Goal: Task Accomplishment & Management: Manage account settings

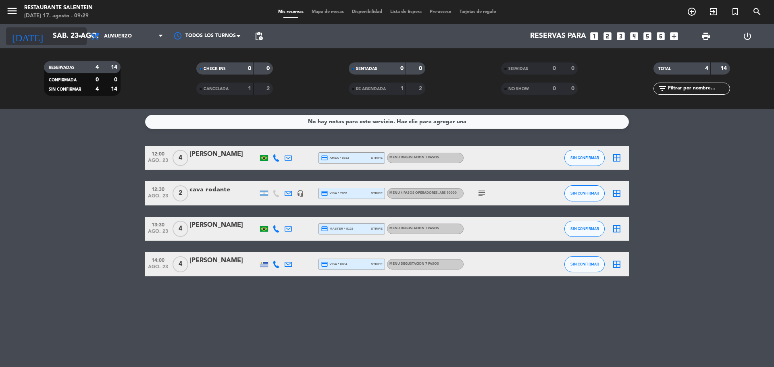
click at [76, 33] on icon "arrow_drop_down" at bounding box center [80, 36] width 10 height 10
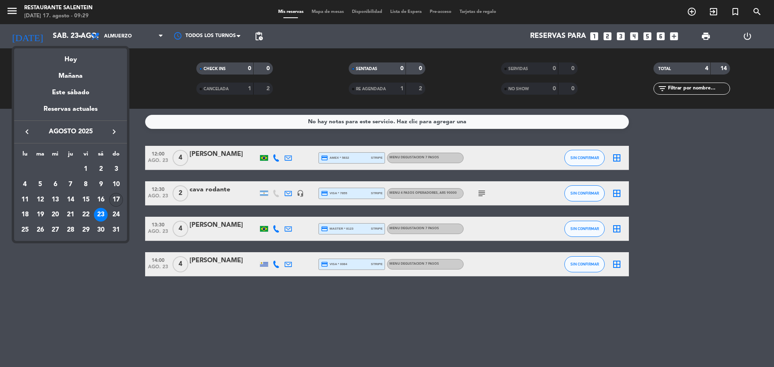
click at [116, 201] on div "17" at bounding box center [116, 200] width 14 height 14
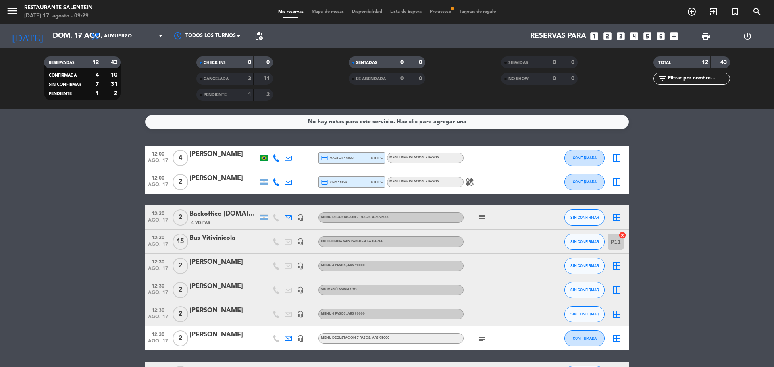
click at [114, 311] on bookings-row "12:00 [DATE] 4 [PERSON_NAME] credit_card master * 6038 stripe MENU DEGUSTACION …" at bounding box center [387, 296] width 774 height 300
click at [55, 43] on input "dom. 17 ago." at bounding box center [95, 36] width 93 height 16
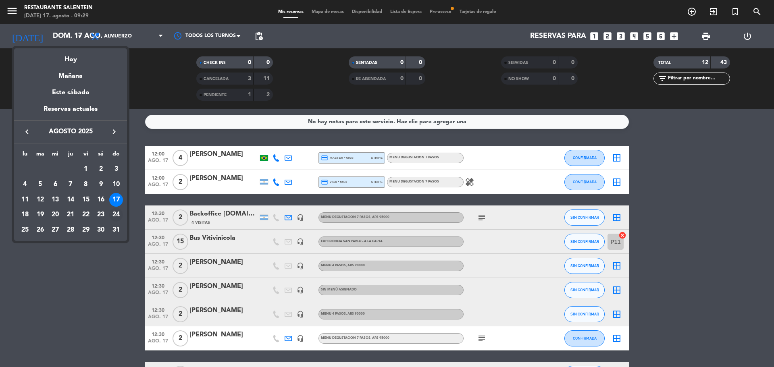
click at [119, 218] on div "24" at bounding box center [116, 215] width 14 height 14
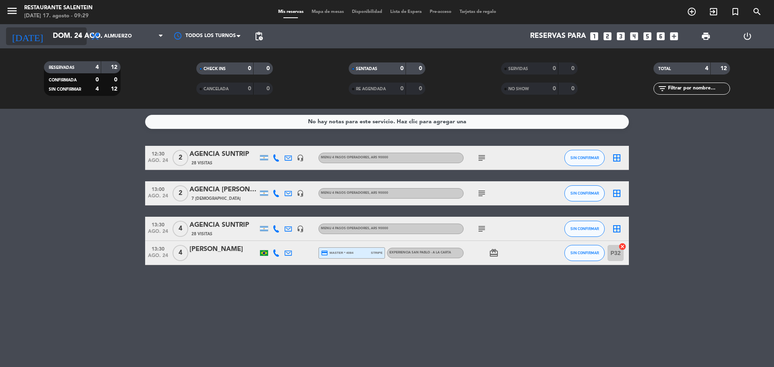
click at [62, 39] on input "dom. 24 ago." at bounding box center [95, 36] width 93 height 16
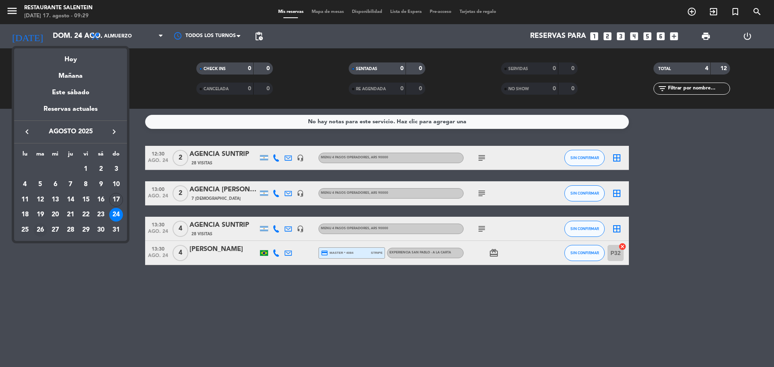
click at [39, 227] on div "26" at bounding box center [40, 230] width 14 height 14
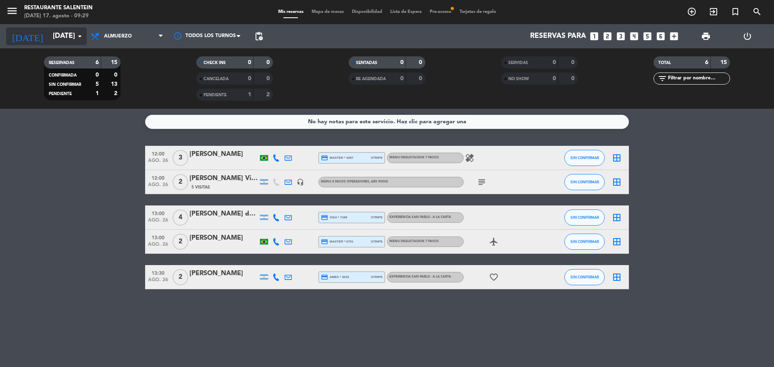
click at [67, 33] on input "[DATE]" at bounding box center [95, 36] width 93 height 16
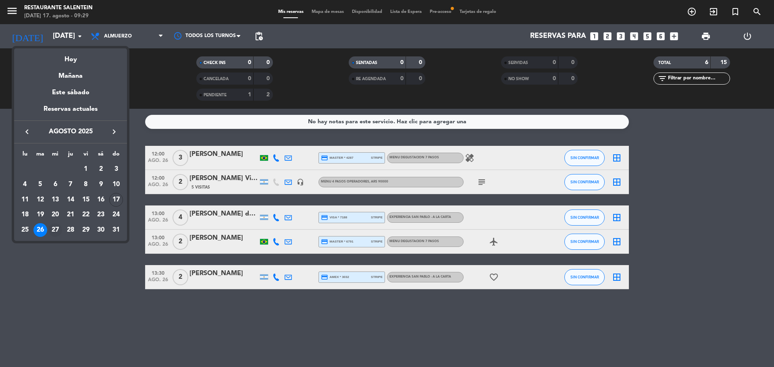
click at [58, 228] on div "27" at bounding box center [55, 230] width 14 height 14
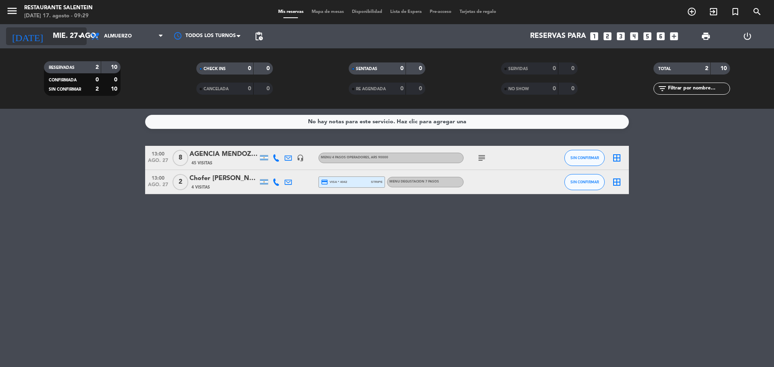
click at [66, 39] on input "mié. 27 ago." at bounding box center [95, 36] width 93 height 16
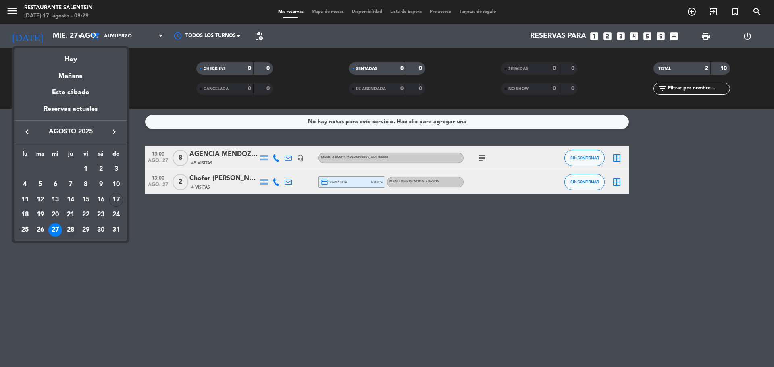
click at [67, 233] on div "28" at bounding box center [71, 230] width 14 height 14
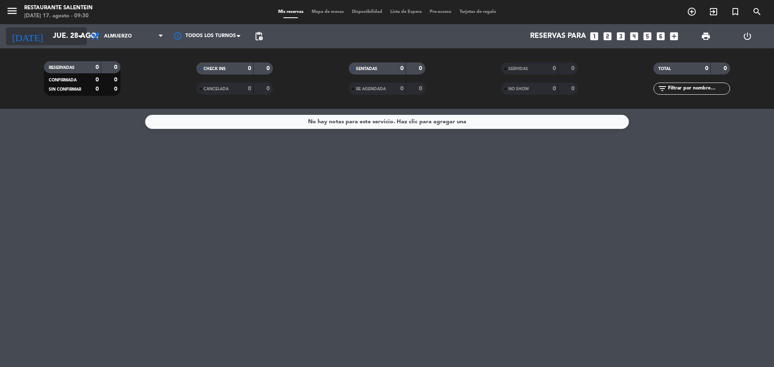
click at [69, 39] on input "jue. 28 ago." at bounding box center [95, 36] width 93 height 16
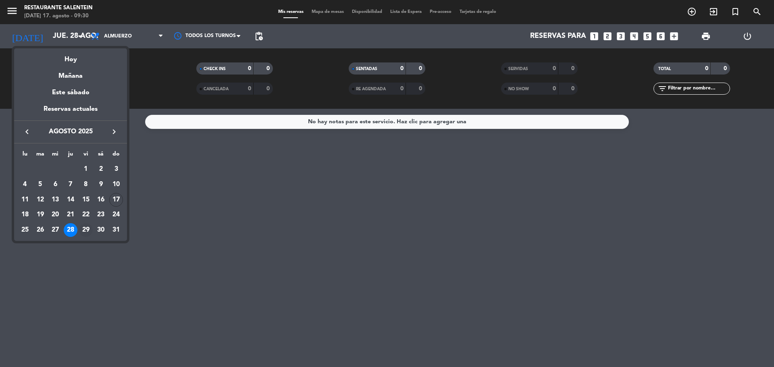
click at [83, 230] on div "29" at bounding box center [86, 230] width 14 height 14
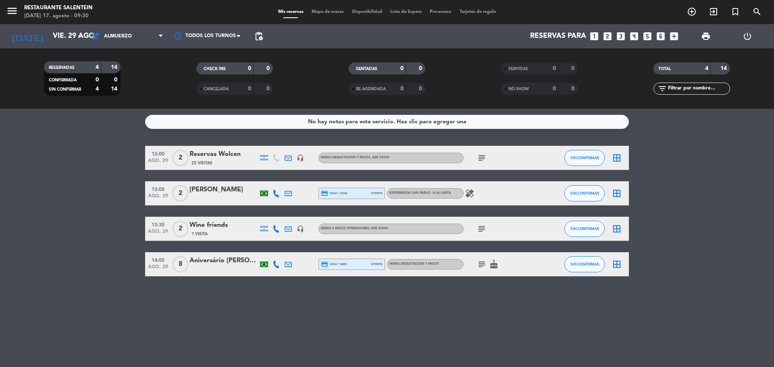
click at [86, 189] on bookings-row "12:00 [DATE] 2 Reservas Wolcen 23 Visitas headset_mic MENU DEGUSTACION 7 PASOS …" at bounding box center [387, 211] width 774 height 131
click at [85, 187] on bookings-row "12:00 [DATE] 2 Reservas Wolcen 23 Visitas headset_mic MENU DEGUSTACION 7 PASOS …" at bounding box center [387, 211] width 774 height 131
click at [71, 33] on input "vie. 29 ago." at bounding box center [95, 36] width 93 height 16
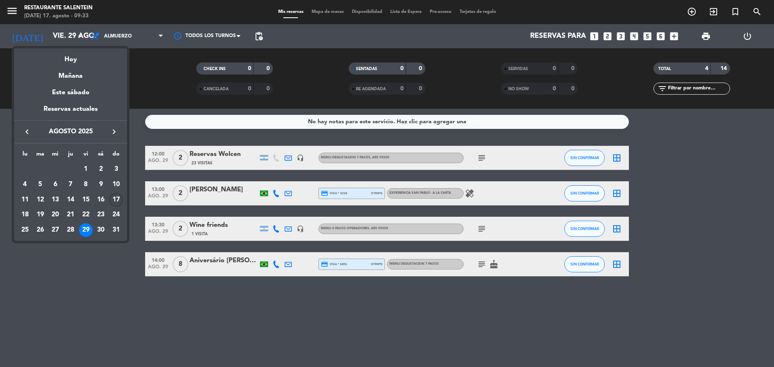
click at [115, 195] on div "17" at bounding box center [116, 200] width 14 height 14
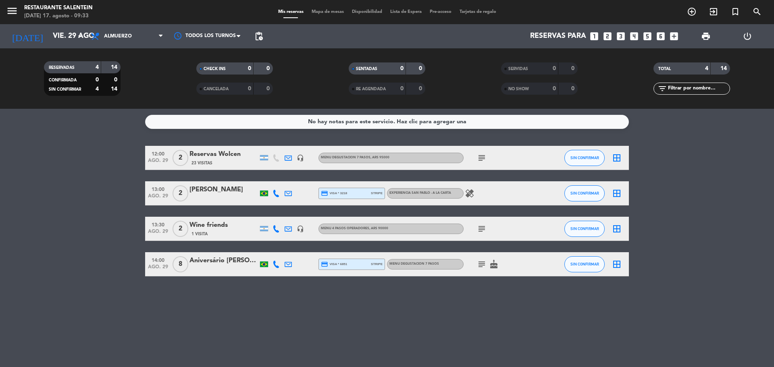
type input "dom. 17 ago."
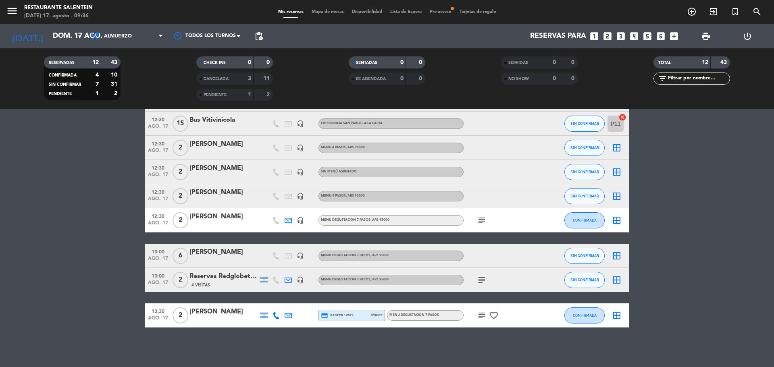
scroll to position [119, 0]
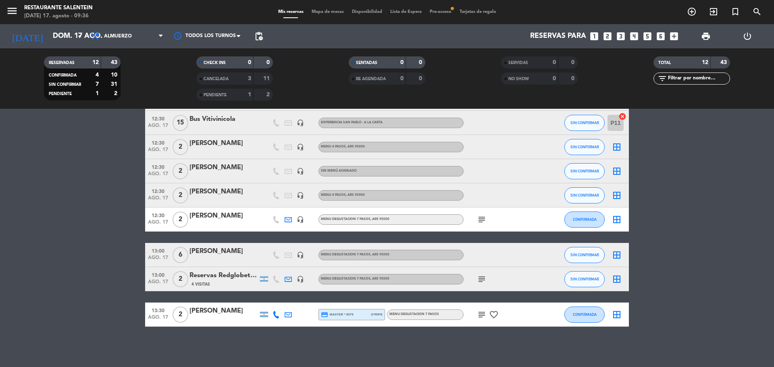
click at [617, 254] on icon "border_all" at bounding box center [617, 255] width 10 height 10
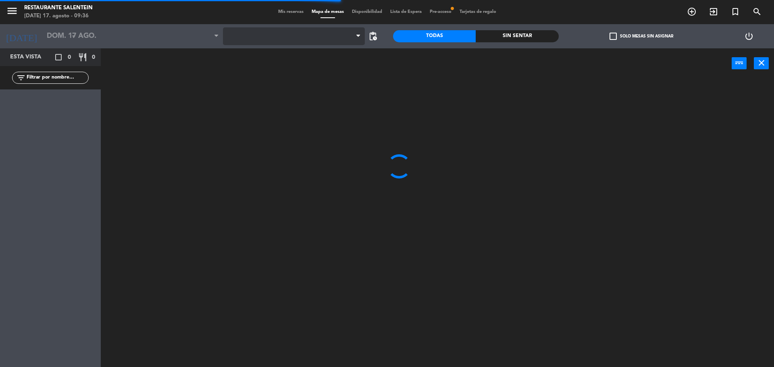
click at [282, 42] on span at bounding box center [294, 36] width 142 height 18
click at [268, 37] on span "Posada" at bounding box center [294, 36] width 142 height 18
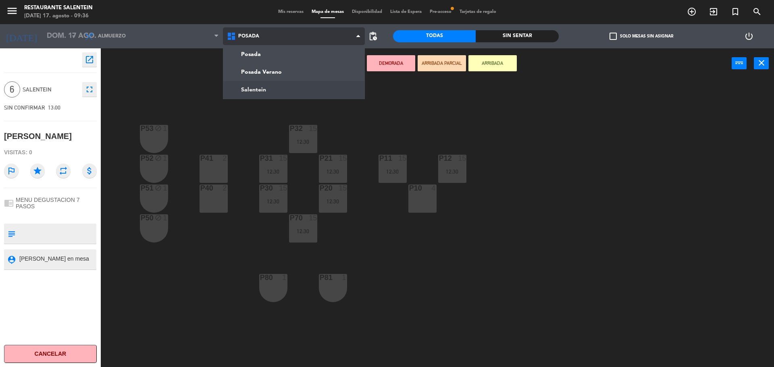
click at [255, 86] on ng-component "menu Restaurante Salentein [DATE] 17. agosto - 09:36 Mis reservas Mapa de mesas…" at bounding box center [387, 184] width 774 height 369
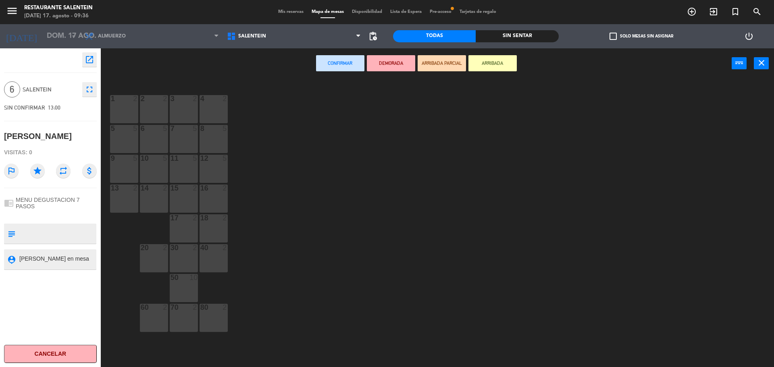
click at [210, 132] on div at bounding box center [213, 128] width 13 height 7
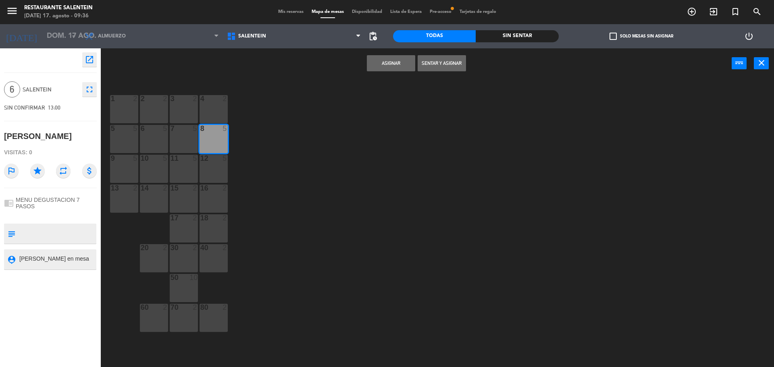
click at [390, 61] on button "Asignar" at bounding box center [391, 63] width 48 height 16
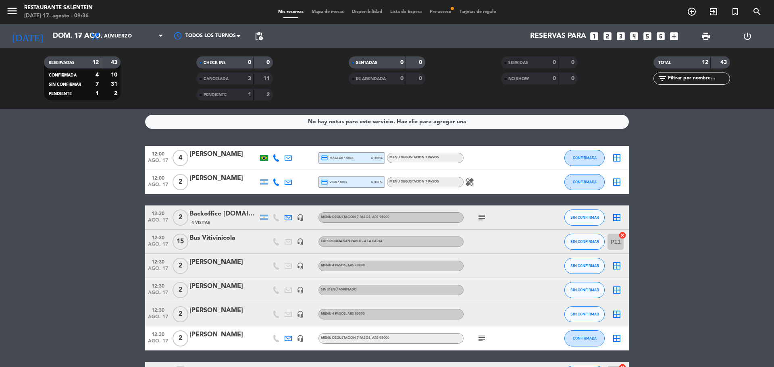
click at [618, 157] on icon "border_all" at bounding box center [617, 158] width 10 height 10
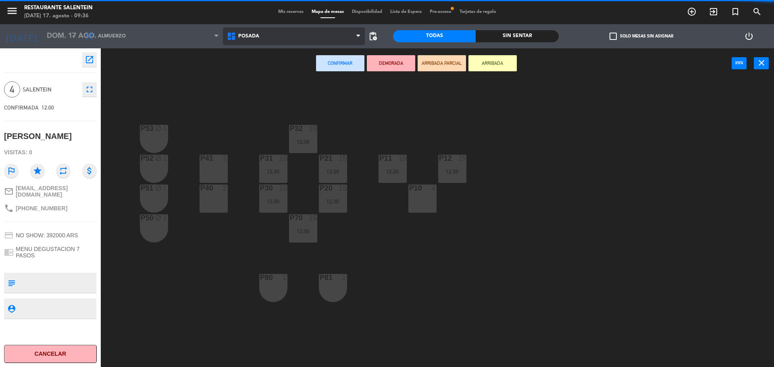
click at [301, 34] on span "Posada" at bounding box center [294, 36] width 142 height 18
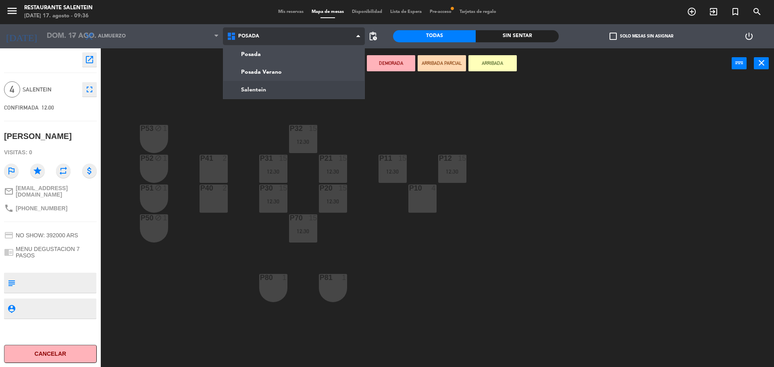
click at [272, 89] on ng-component "menu Restaurante Salentein [DATE] 17. agosto - 09:36 Mis reservas Mapa de mesas…" at bounding box center [387, 184] width 774 height 369
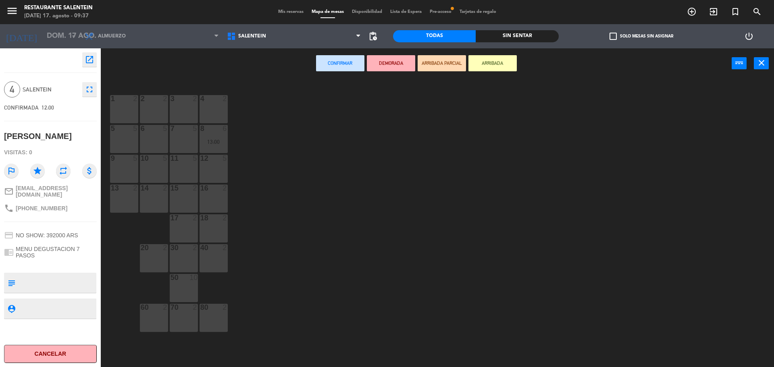
click at [193, 165] on div "11 5" at bounding box center [184, 169] width 28 height 28
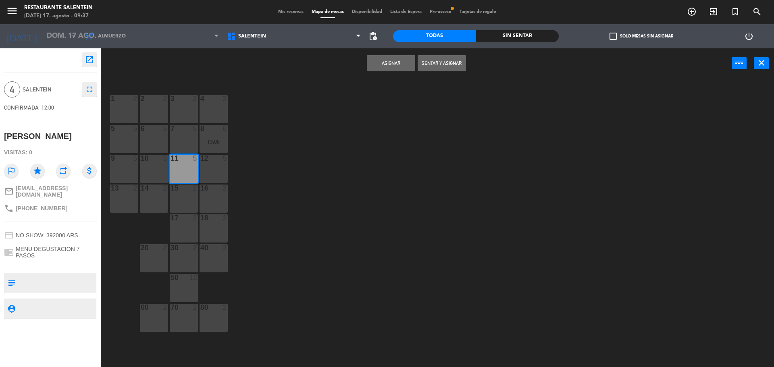
click at [376, 66] on button "Asignar" at bounding box center [391, 63] width 48 height 16
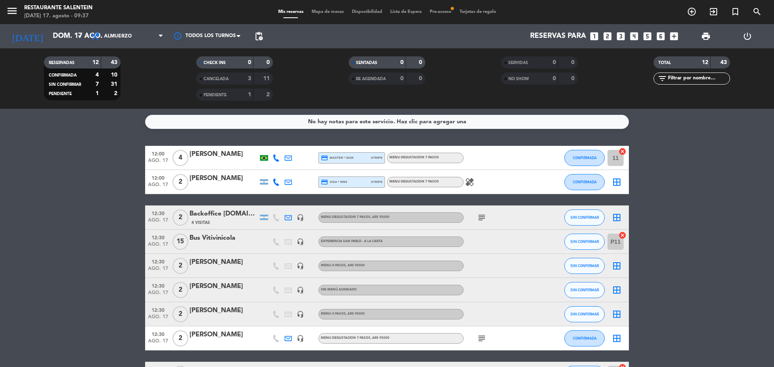
click at [620, 186] on icon "border_all" at bounding box center [617, 182] width 10 height 10
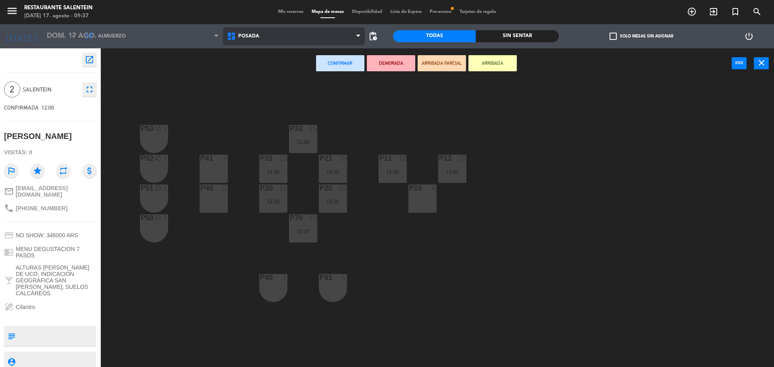
click at [306, 34] on span "Posada" at bounding box center [294, 36] width 142 height 18
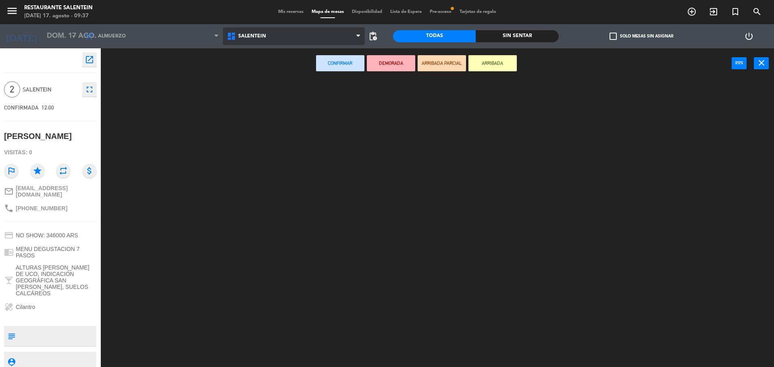
click at [258, 90] on ng-component "menu Restaurante Salentein [DATE] 17. agosto - 09:37 Mis reservas Mapa de mesas…" at bounding box center [387, 184] width 774 height 369
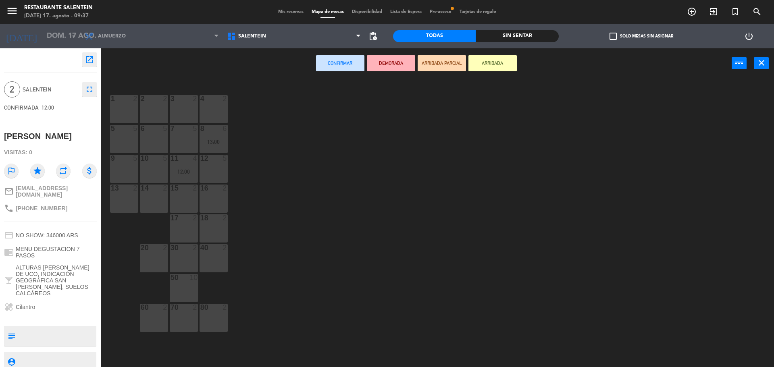
click at [117, 108] on div "1 2" at bounding box center [124, 109] width 28 height 28
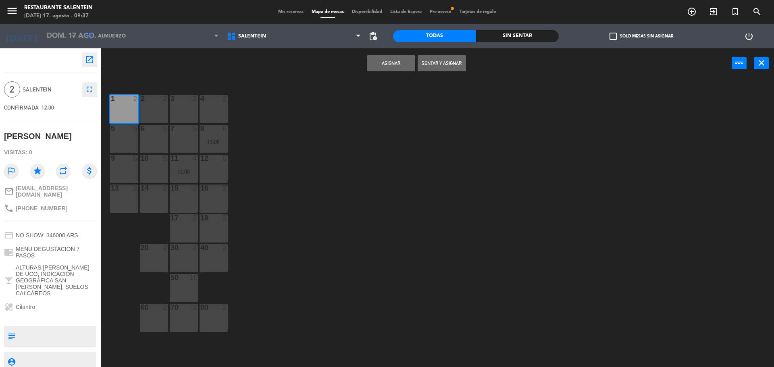
click at [212, 113] on div "4 2" at bounding box center [213, 109] width 28 height 28
click at [131, 108] on div "1 2" at bounding box center [124, 109] width 28 height 28
click at [394, 65] on button "Asignar" at bounding box center [391, 63] width 48 height 16
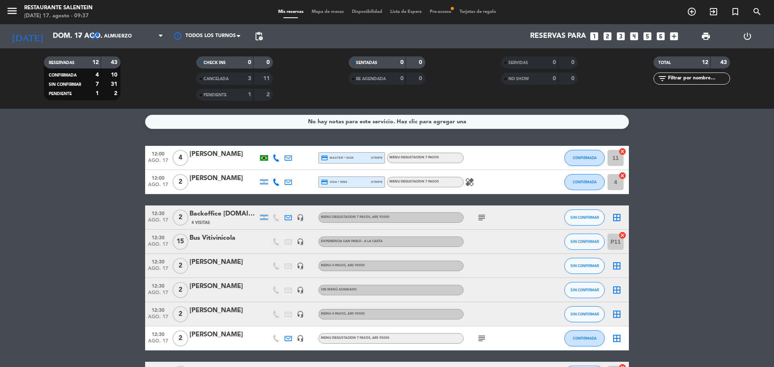
scroll to position [40, 0]
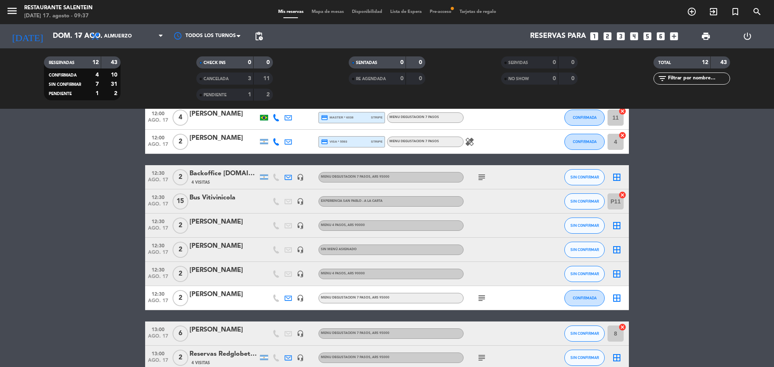
click at [618, 178] on icon "border_all" at bounding box center [617, 177] width 10 height 10
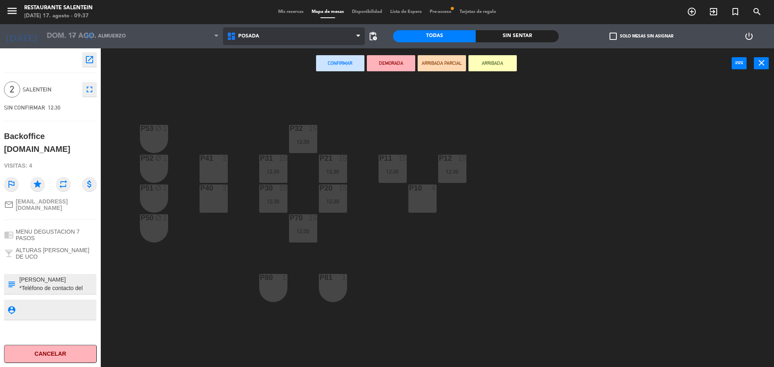
click at [276, 32] on span "Posada" at bounding box center [294, 36] width 142 height 18
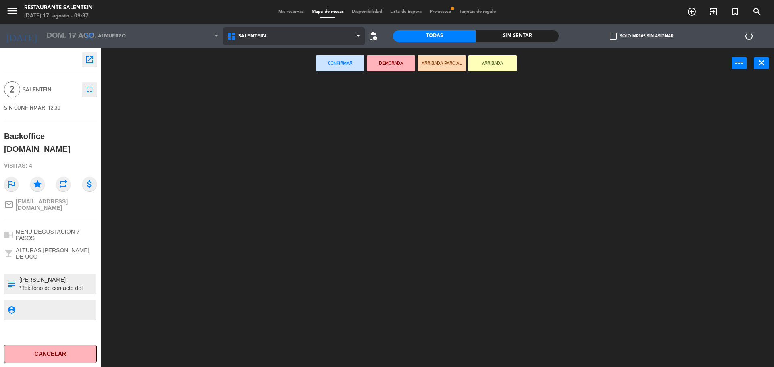
click at [255, 84] on ng-component "menu Restaurante Salentein [DATE] 17. agosto - 09:37 Mis reservas Mapa de mesas…" at bounding box center [387, 184] width 774 height 369
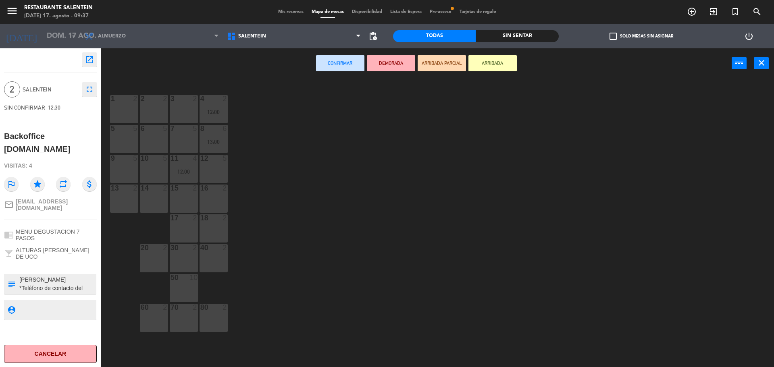
click at [117, 108] on div "1 2" at bounding box center [124, 109] width 28 height 28
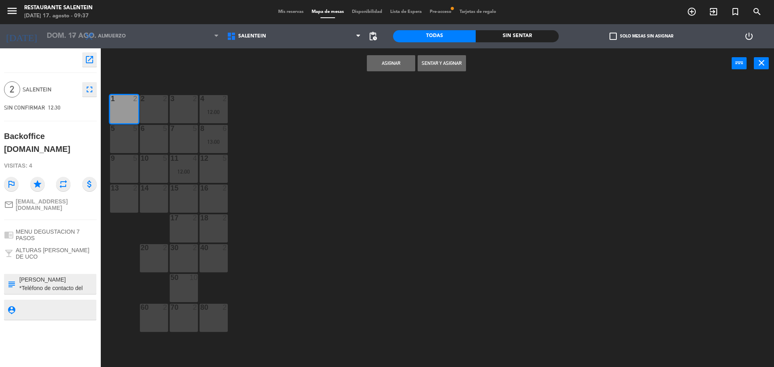
click at [384, 66] on button "Asignar" at bounding box center [391, 63] width 48 height 16
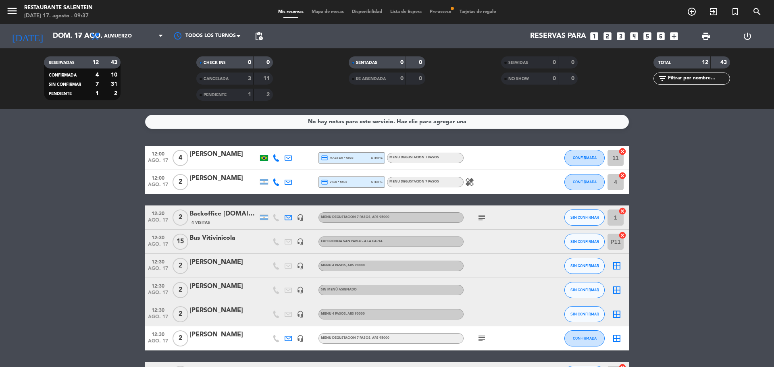
click at [617, 266] on icon "border_all" at bounding box center [617, 266] width 10 height 10
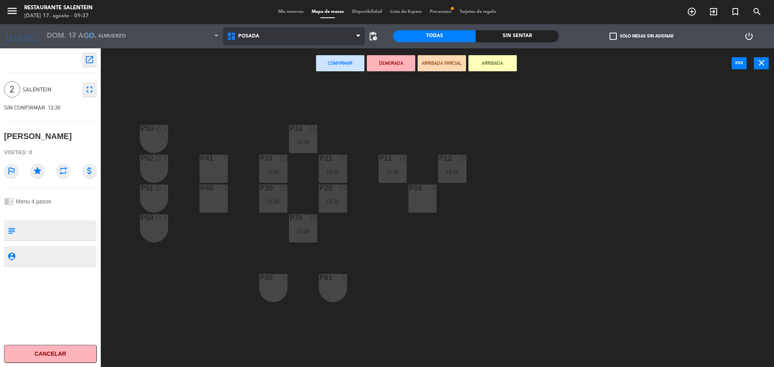
click at [298, 37] on span "Posada" at bounding box center [294, 36] width 142 height 18
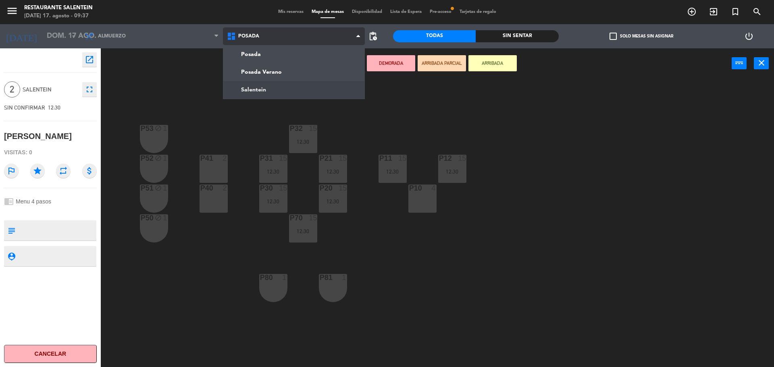
click at [269, 85] on ng-component "menu Restaurante Salentein [DATE] 17. agosto - 09:37 Mis reservas Mapa de mesas…" at bounding box center [387, 184] width 774 height 369
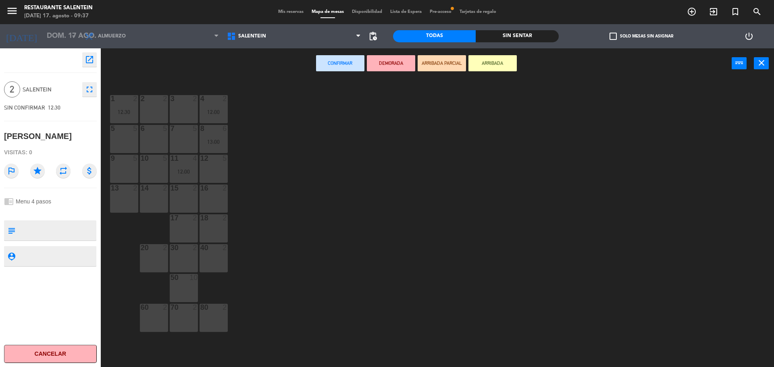
click at [181, 108] on div "3 2" at bounding box center [184, 109] width 28 height 28
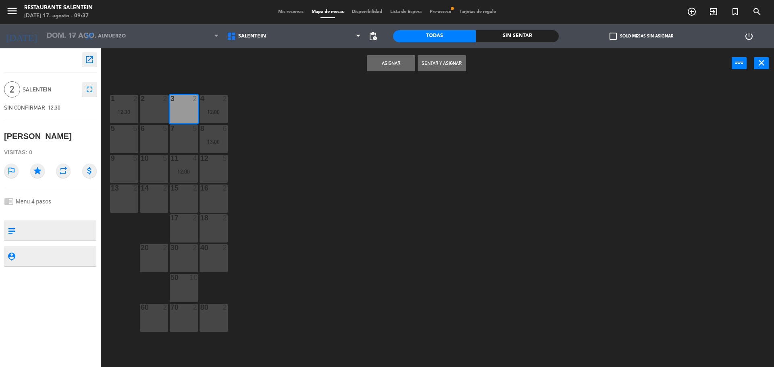
click at [383, 64] on button "Asignar" at bounding box center [391, 63] width 48 height 16
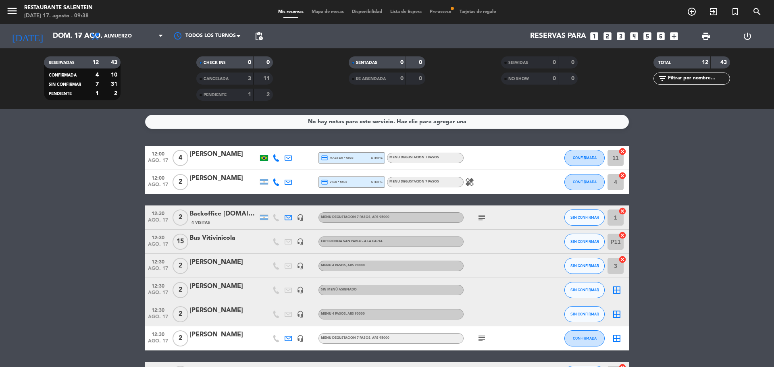
scroll to position [40, 0]
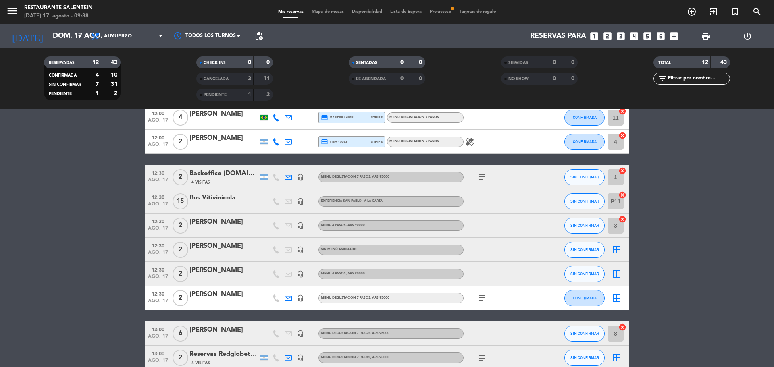
click at [616, 252] on icon "border_all" at bounding box center [617, 250] width 10 height 10
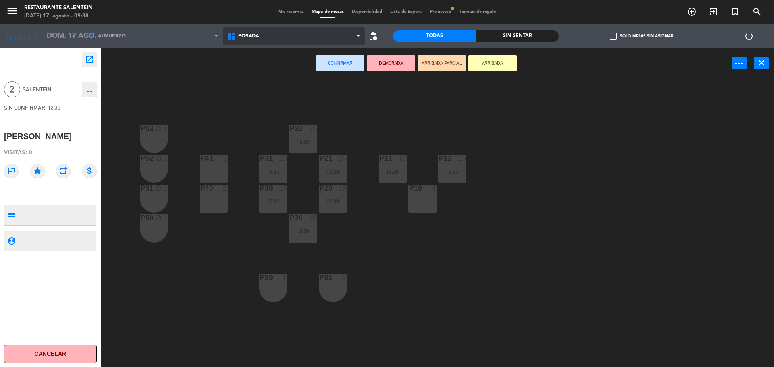
click at [270, 39] on span "Posada" at bounding box center [294, 36] width 142 height 18
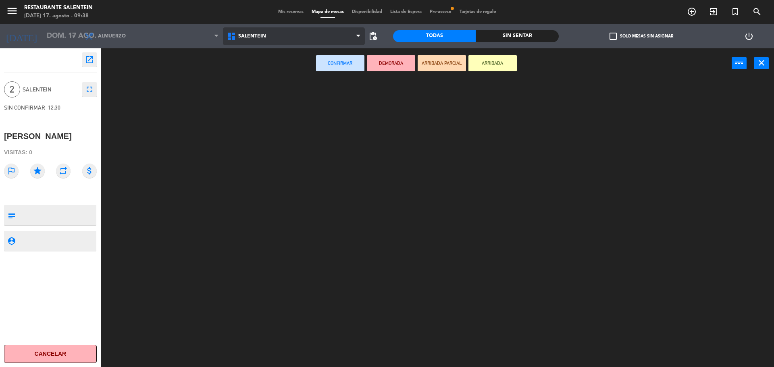
click at [261, 83] on ng-component "menu Restaurante Salentein [DATE] 17. agosto - 09:38 Mis reservas Mapa de mesas…" at bounding box center [387, 184] width 774 height 369
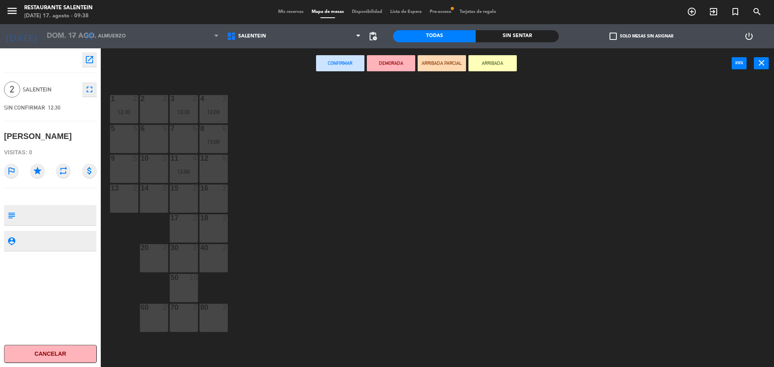
click at [218, 224] on div "18 2" at bounding box center [213, 228] width 28 height 28
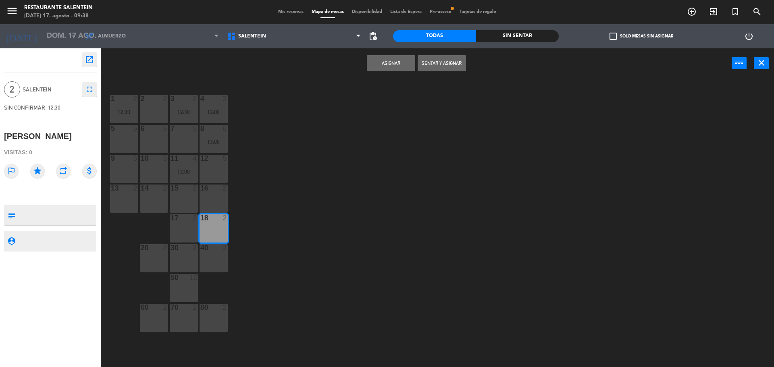
click at [390, 64] on button "Asignar" at bounding box center [391, 63] width 48 height 16
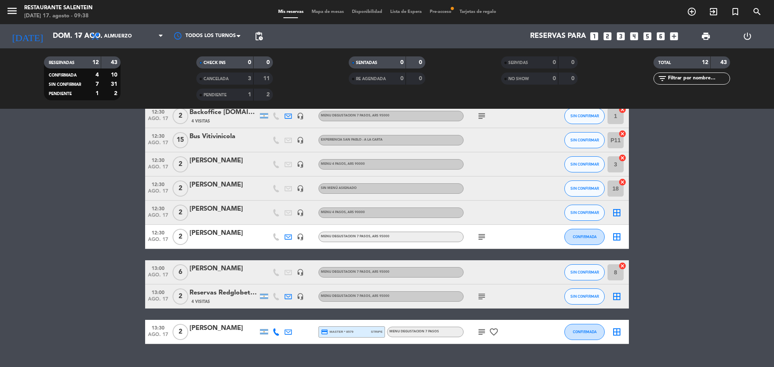
scroll to position [119, 0]
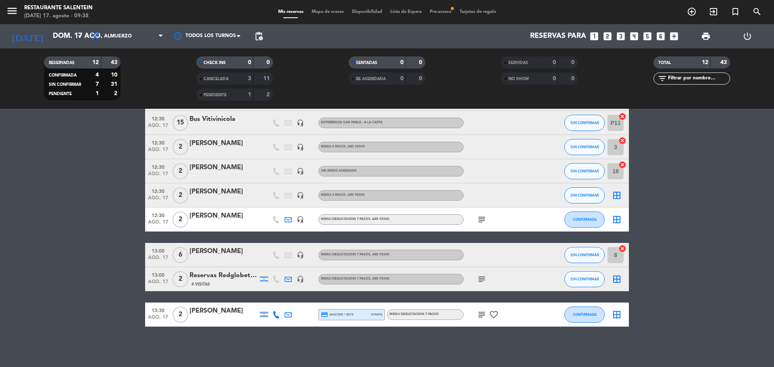
click at [620, 193] on icon "border_all" at bounding box center [617, 196] width 10 height 10
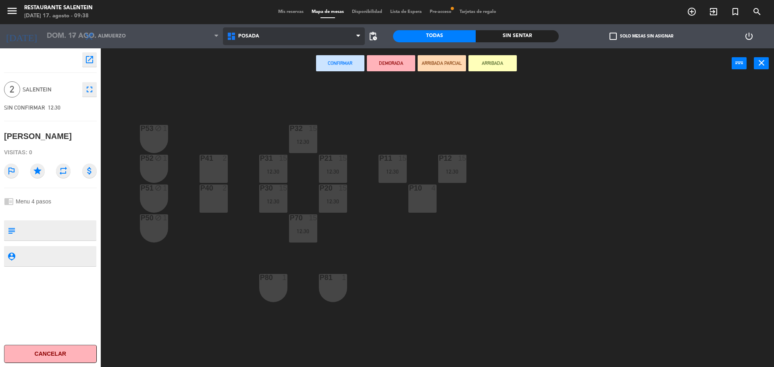
drag, startPoint x: 274, startPoint y: 40, endPoint x: 272, endPoint y: 48, distance: 8.3
click at [274, 39] on span "Posada" at bounding box center [294, 36] width 142 height 18
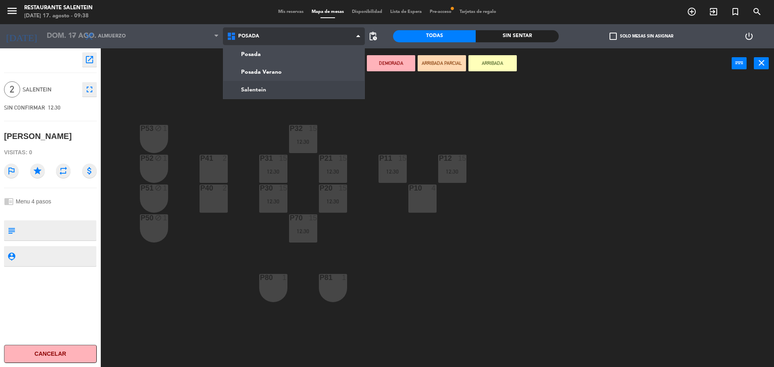
click at [255, 87] on ng-component "menu Restaurante Salentein [DATE] 17. agosto - 09:38 Mis reservas Mapa de mesas…" at bounding box center [387, 184] width 774 height 369
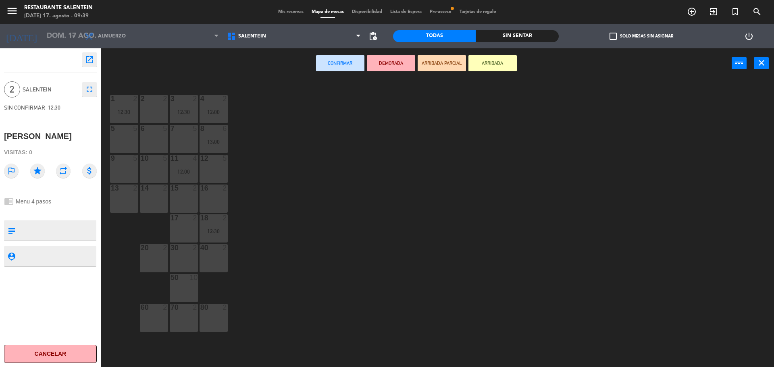
click at [156, 103] on div "2 2" at bounding box center [154, 109] width 28 height 28
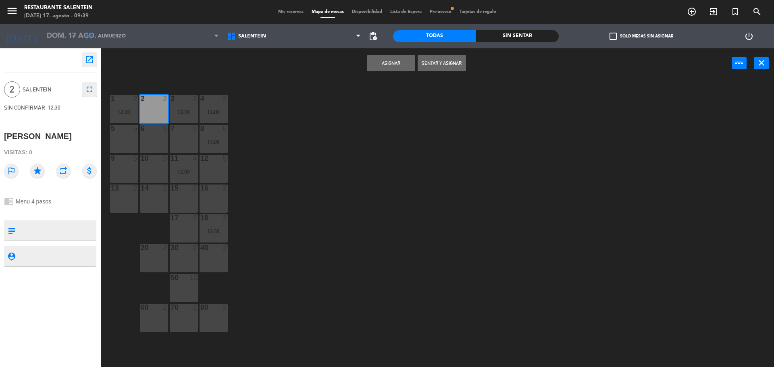
click at [374, 65] on button "Asignar" at bounding box center [391, 63] width 48 height 16
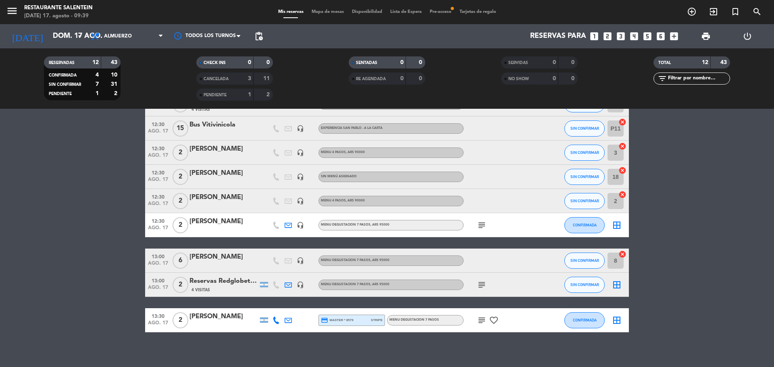
scroll to position [119, 0]
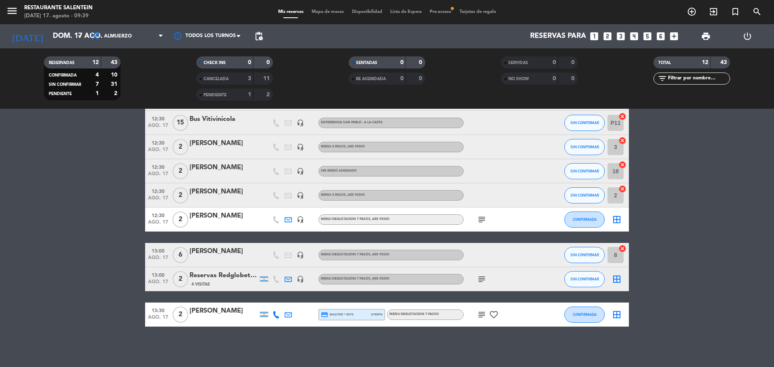
click at [617, 220] on icon "border_all" at bounding box center [617, 220] width 10 height 10
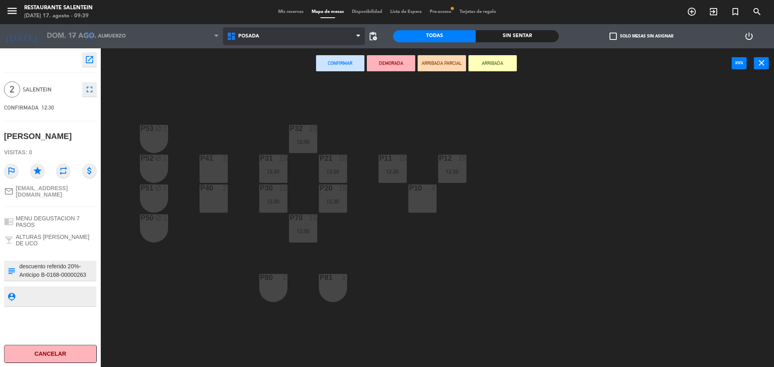
click at [280, 34] on span "Posada" at bounding box center [294, 36] width 142 height 18
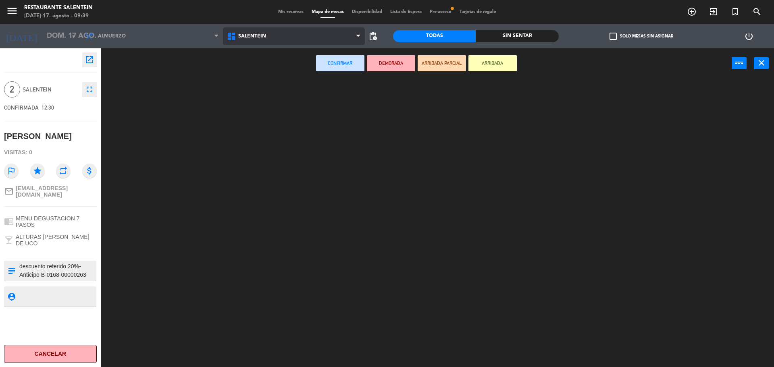
click at [274, 89] on ng-component "menu Restaurante Salentein [DATE] 17. agosto - 09:39 Mis reservas Mapa de mesas…" at bounding box center [387, 184] width 774 height 369
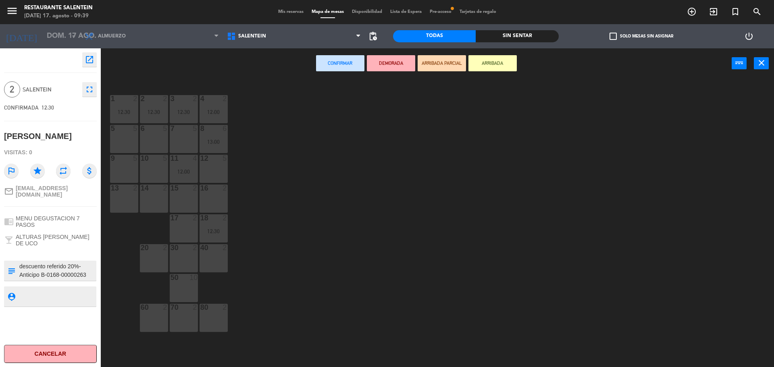
click at [220, 166] on div "12 5" at bounding box center [213, 169] width 28 height 28
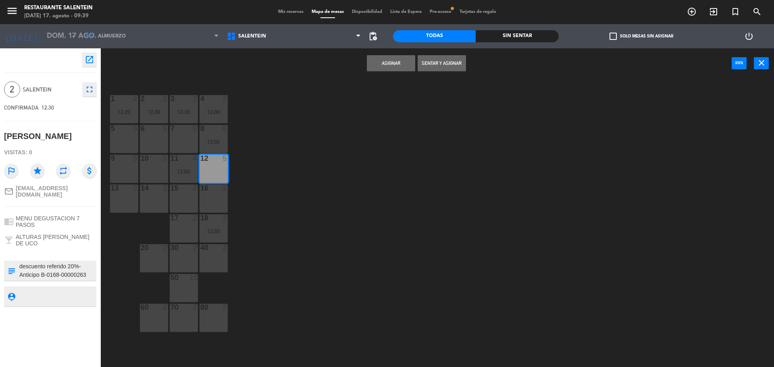
click at [388, 73] on div "Asignar Sentar y Asignar power_input close" at bounding box center [416, 63] width 631 height 31
click at [390, 66] on button "Asignar" at bounding box center [391, 63] width 48 height 16
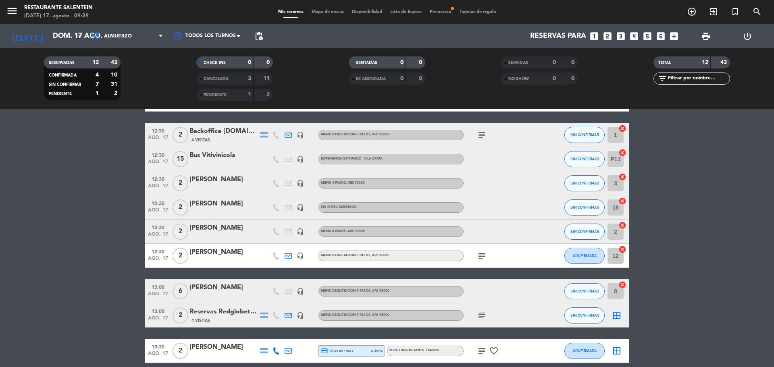
scroll to position [119, 0]
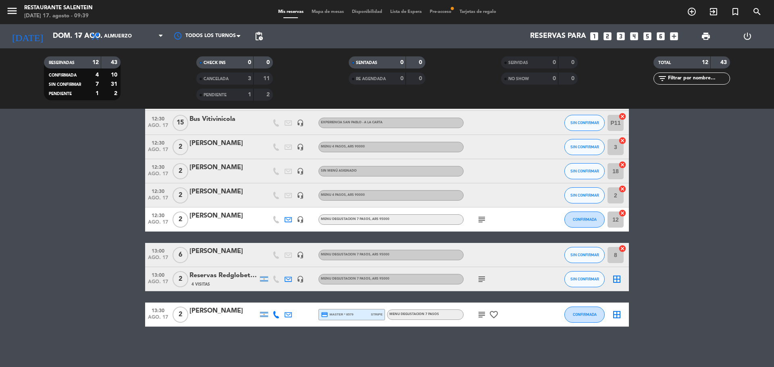
click at [618, 279] on icon "border_all" at bounding box center [617, 279] width 10 height 10
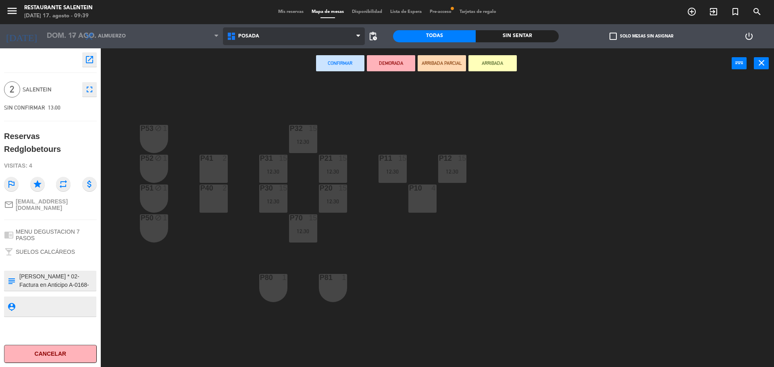
click at [251, 37] on span "Posada" at bounding box center [248, 36] width 21 height 6
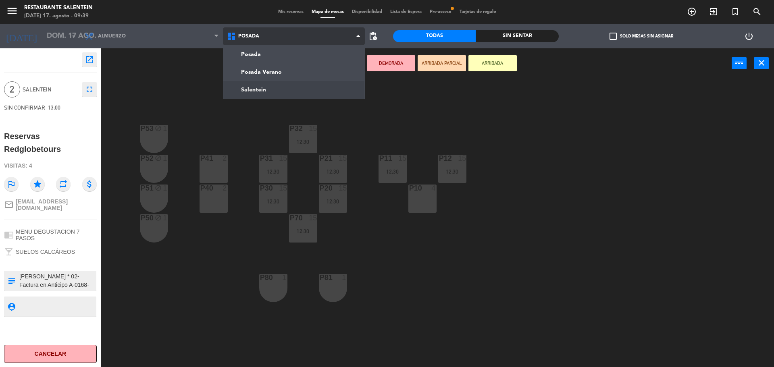
click at [255, 85] on ng-component "menu Restaurante Salentein [DATE] 17. agosto - 09:39 Mis reservas Mapa de mesas…" at bounding box center [387, 184] width 774 height 369
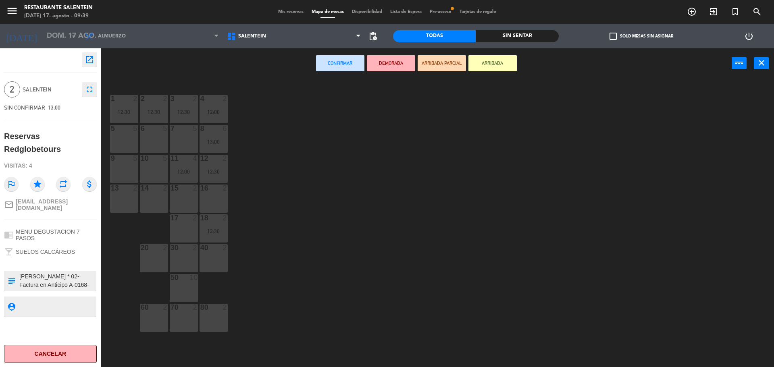
click at [218, 196] on div "16 2" at bounding box center [213, 199] width 28 height 28
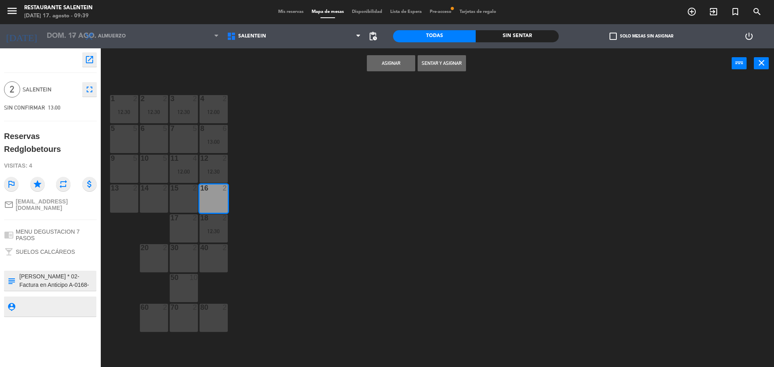
click at [382, 60] on button "Asignar" at bounding box center [391, 63] width 48 height 16
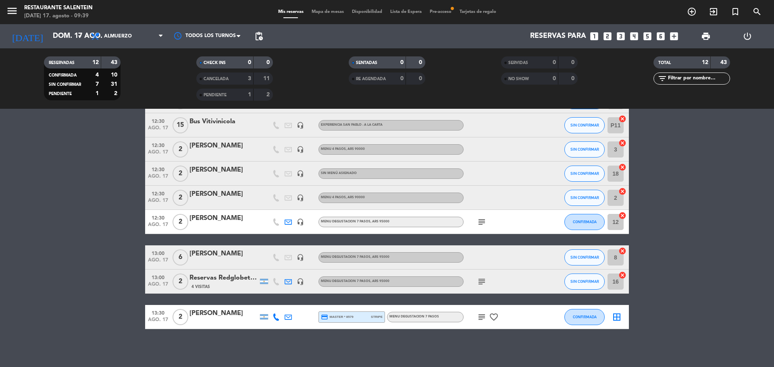
scroll to position [119, 0]
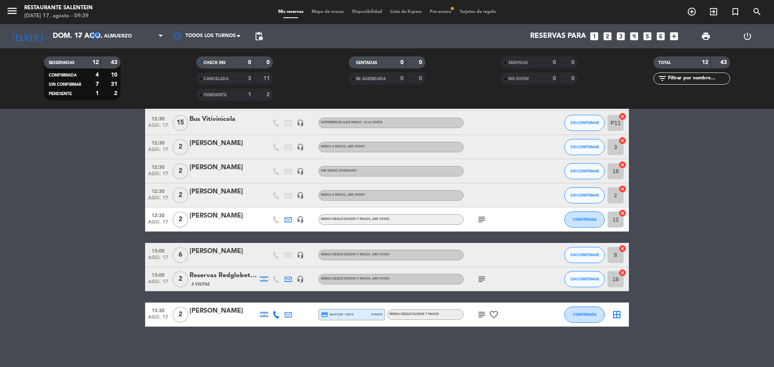
click at [611, 314] on div "border_all" at bounding box center [616, 315] width 24 height 24
click at [612, 314] on icon "border_all" at bounding box center [617, 315] width 10 height 10
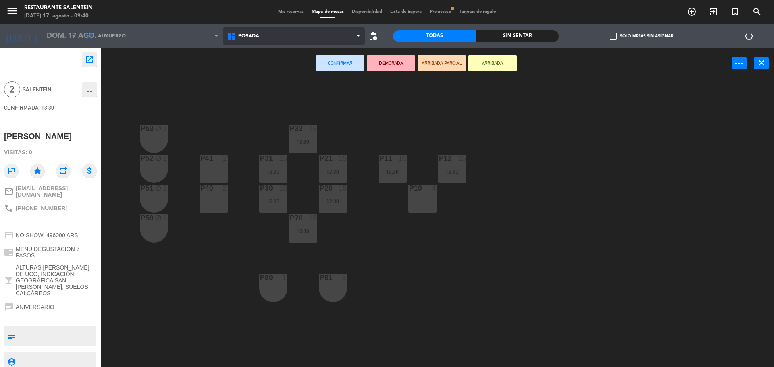
click at [260, 36] on span "Posada" at bounding box center [294, 36] width 142 height 18
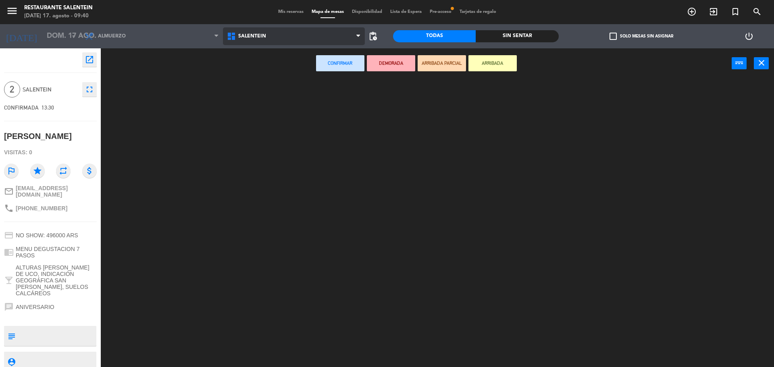
click at [266, 86] on ng-component "menu Restaurante Salentein [DATE] 17. agosto - 09:40 Mis reservas Mapa de mesas…" at bounding box center [387, 184] width 774 height 369
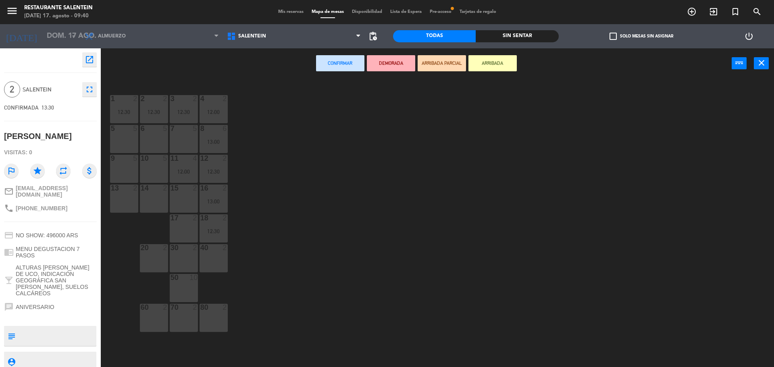
click at [187, 197] on div "15 2" at bounding box center [184, 199] width 28 height 28
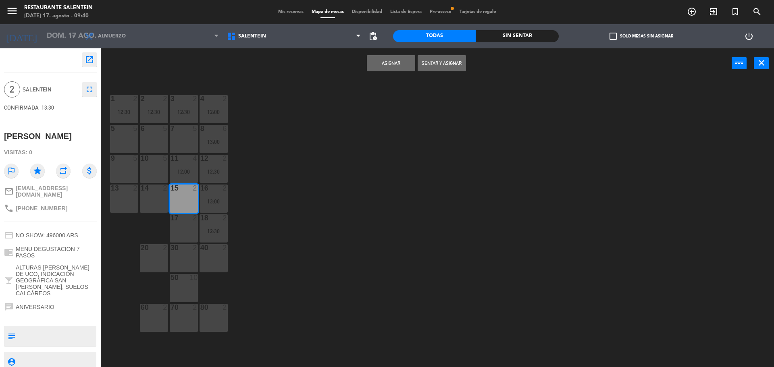
click at [388, 62] on button "Asignar" at bounding box center [391, 63] width 48 height 16
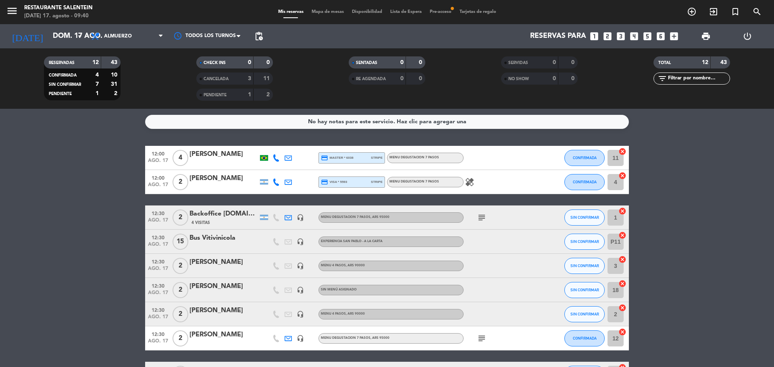
click at [442, 16] on div "menu Restaurante Salentein [DATE] 17. agosto - 09:40 Mis reservas Mapa de mesas…" at bounding box center [387, 12] width 774 height 24
click at [442, 12] on span "Pre-acceso fiber_manual_record" at bounding box center [441, 12] width 30 height 4
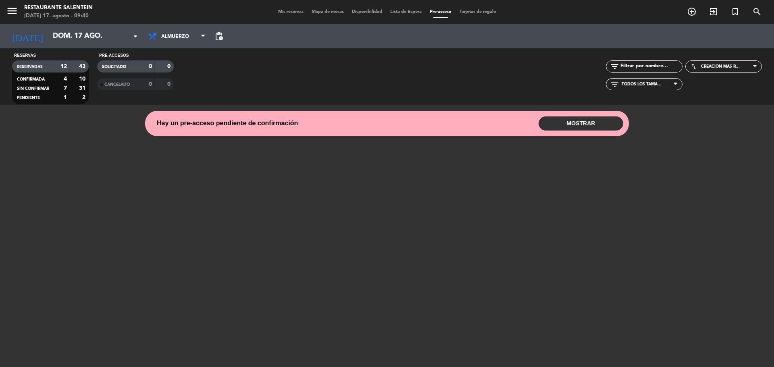
click at [586, 119] on button "MOSTRAR" at bounding box center [580, 123] width 85 height 14
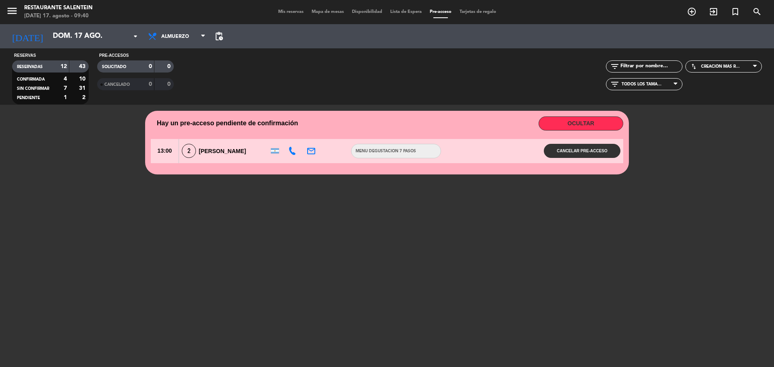
click at [226, 150] on span "[PERSON_NAME]" at bounding box center [222, 151] width 47 height 6
click at [240, 154] on span "[PERSON_NAME]" at bounding box center [222, 151] width 47 height 6
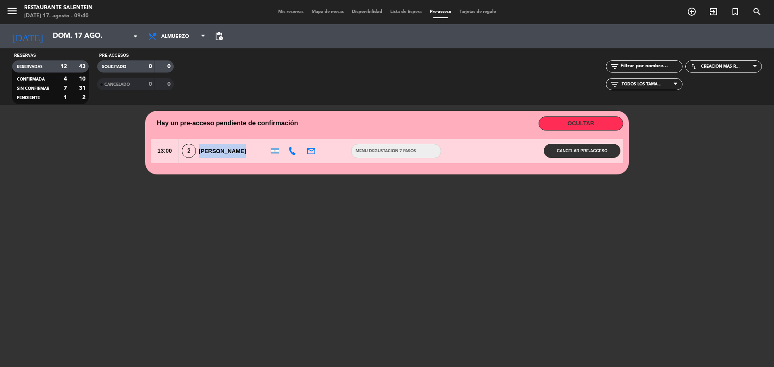
click at [240, 154] on span "[PERSON_NAME]" at bounding box center [222, 151] width 47 height 6
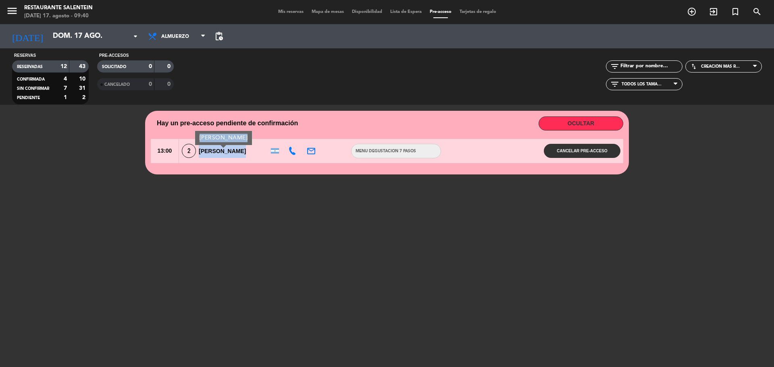
click at [238, 150] on span "[PERSON_NAME]" at bounding box center [222, 151] width 47 height 6
click at [289, 149] on icon at bounding box center [292, 151] width 8 height 8
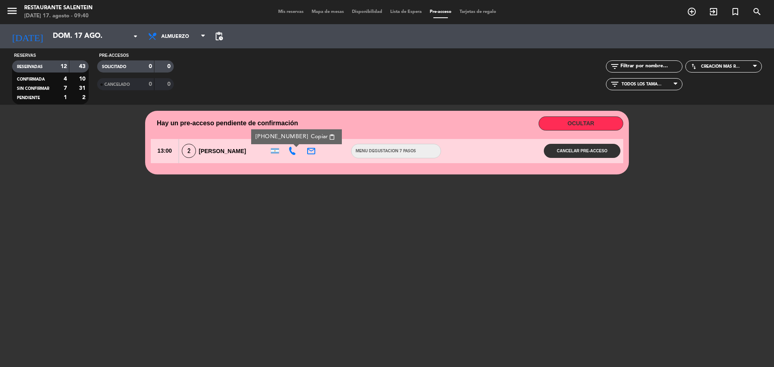
click at [313, 133] on span "Copiar" at bounding box center [319, 137] width 17 height 8
click at [293, 147] on icon at bounding box center [292, 151] width 8 height 8
click at [323, 133] on button "Copiar content_paste" at bounding box center [322, 136] width 29 height 9
click at [311, 135] on span "Copiar" at bounding box center [319, 137] width 17 height 8
drag, startPoint x: 297, startPoint y: 135, endPoint x: 278, endPoint y: 136, distance: 19.4
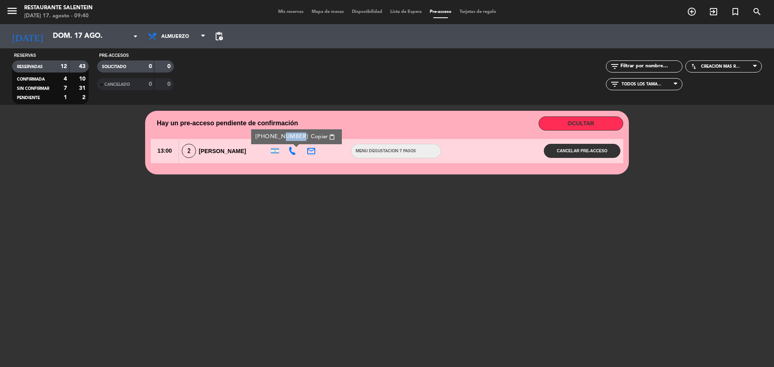
click at [278, 136] on div "[PHONE_NUMBER] Copiar content_paste" at bounding box center [296, 136] width 82 height 9
drag, startPoint x: 300, startPoint y: 137, endPoint x: 276, endPoint y: 137, distance: 23.8
click at [276, 137] on div "[PHONE_NUMBER] Copiar content_paste" at bounding box center [296, 136] width 82 height 9
drag, startPoint x: 298, startPoint y: 136, endPoint x: 256, endPoint y: 135, distance: 41.9
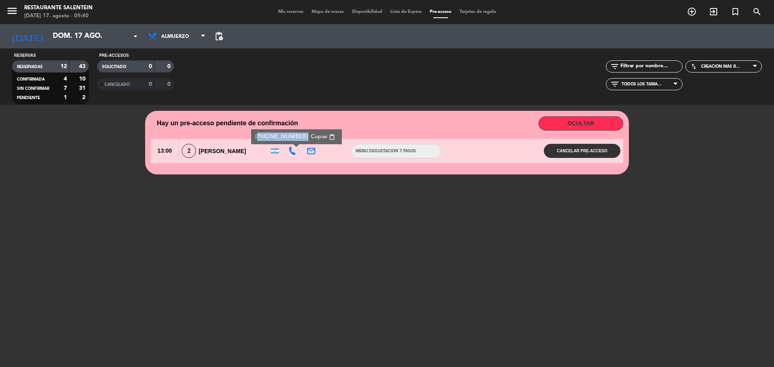
click at [256, 135] on div "[PHONE_NUMBER] Copiar content_paste" at bounding box center [296, 136] width 82 height 9
copy div "[PHONE_NUMBER]"
click at [292, 11] on span "Mis reservas" at bounding box center [290, 12] width 33 height 4
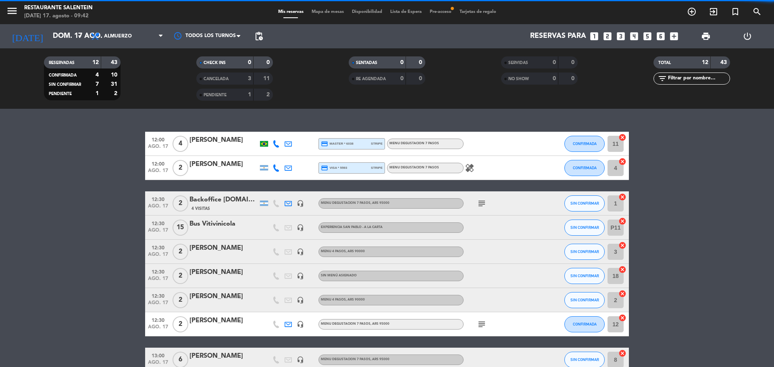
click at [313, 10] on span "Mapa de mesas" at bounding box center [327, 12] width 40 height 4
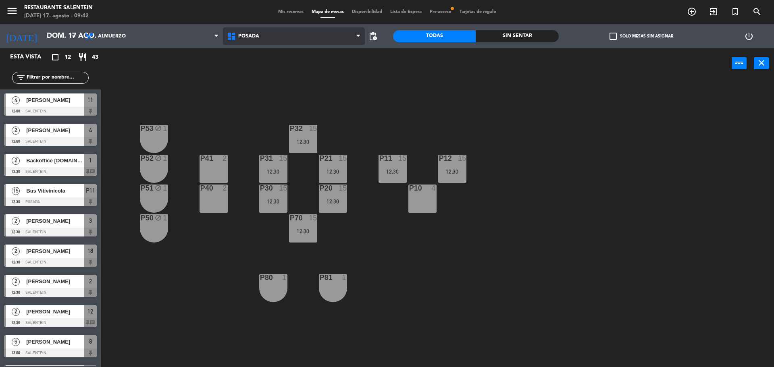
click at [271, 38] on span "Posada" at bounding box center [294, 36] width 142 height 18
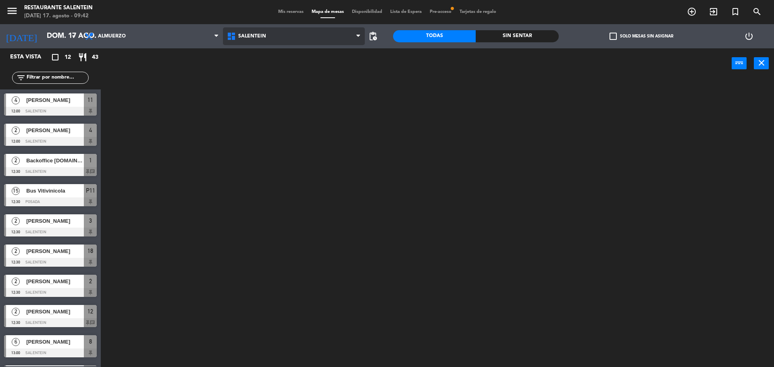
click at [259, 86] on ng-component "menu Restaurante Salentein [DATE] 17. agosto - 09:42 Mis reservas Mapa de mesas…" at bounding box center [387, 184] width 774 height 369
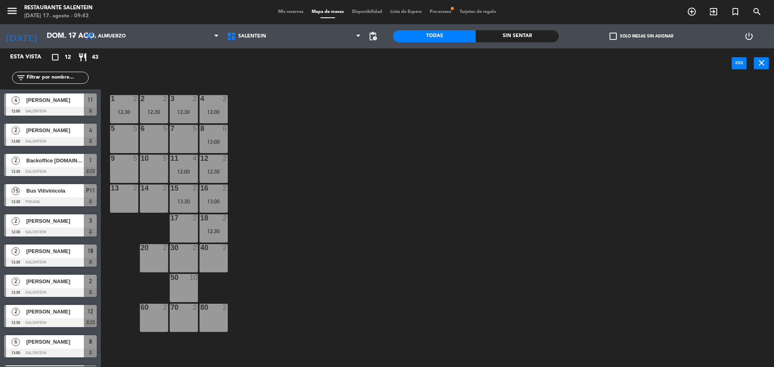
click at [451, 12] on span "Pre-acceso fiber_manual_record" at bounding box center [441, 12] width 30 height 4
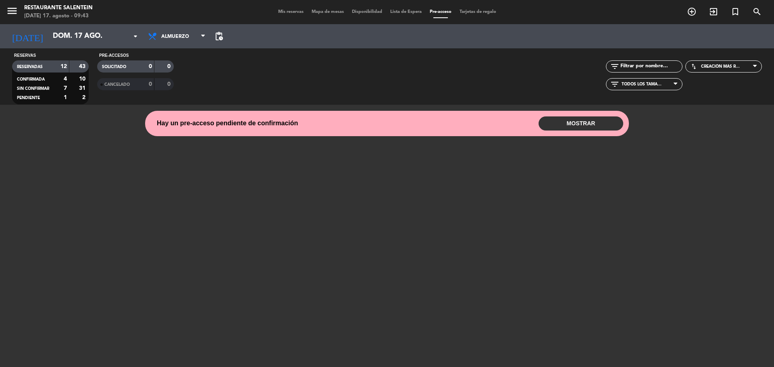
click at [564, 121] on button "MOSTRAR" at bounding box center [580, 123] width 85 height 14
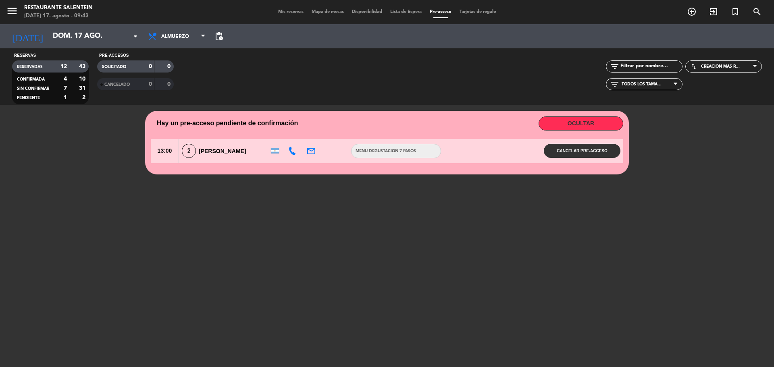
click at [228, 151] on span "[PERSON_NAME]" at bounding box center [222, 151] width 47 height 6
drag, startPoint x: 260, startPoint y: 153, endPoint x: 200, endPoint y: 154, distance: 60.1
click at [200, 154] on div "2 [PERSON_NAME]" at bounding box center [222, 151] width 87 height 14
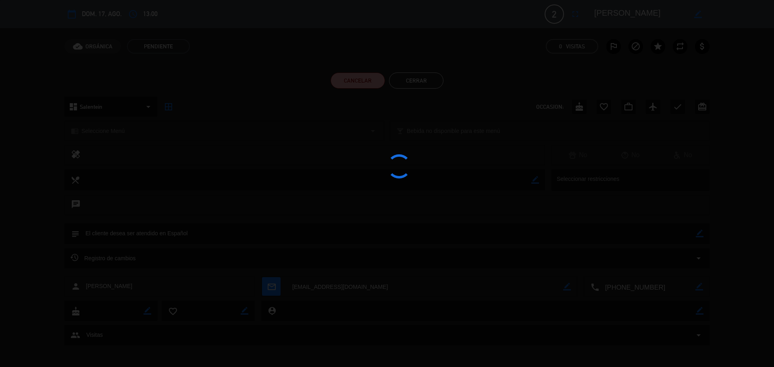
copy span "[PERSON_NAME]"
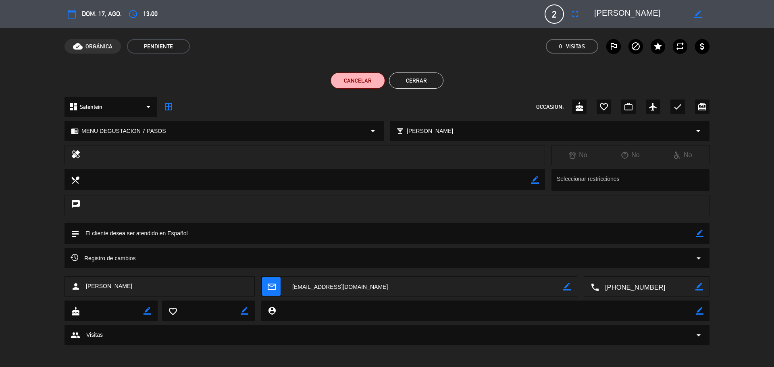
click at [170, 108] on icon "border_all" at bounding box center [169, 107] width 10 height 10
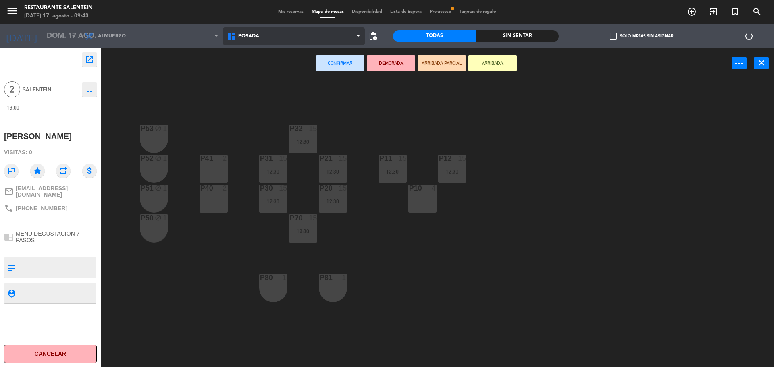
click at [257, 42] on span "Posada" at bounding box center [294, 36] width 142 height 18
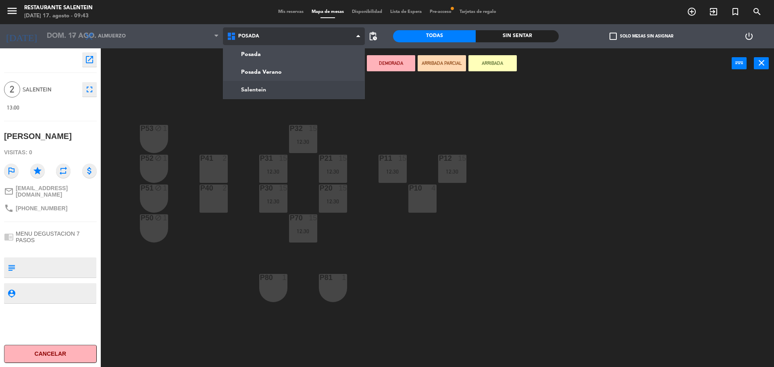
click at [247, 89] on ng-component "menu Restaurante Salentein [DATE] 17. agosto - 09:43 Mis reservas Mapa de mesas…" at bounding box center [387, 184] width 774 height 369
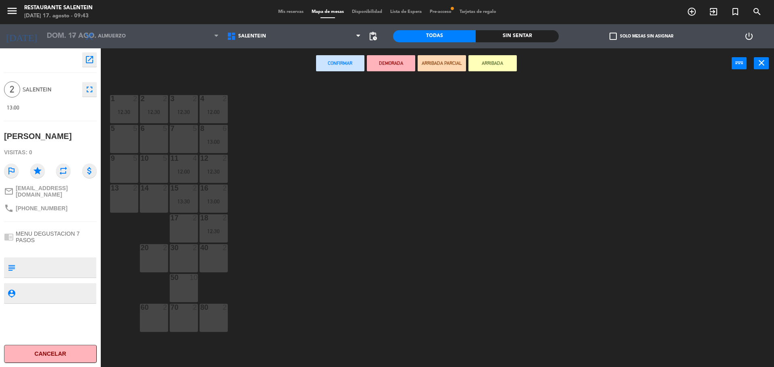
click at [152, 191] on div at bounding box center [153, 188] width 13 height 7
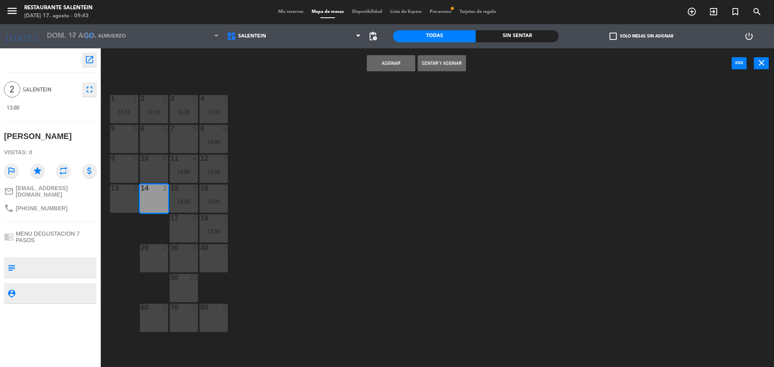
click at [379, 63] on button "Asignar" at bounding box center [391, 63] width 48 height 16
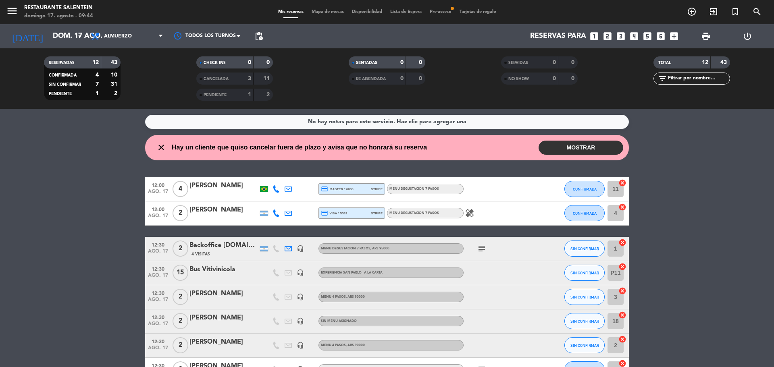
click at [562, 147] on button "MOSTRAR" at bounding box center [580, 148] width 85 height 14
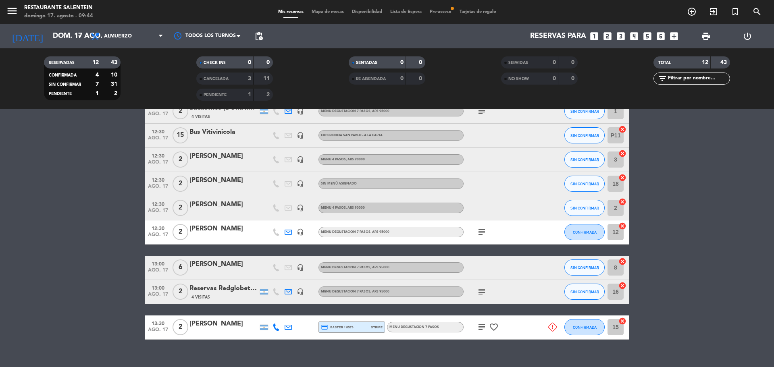
scroll to position [189, 0]
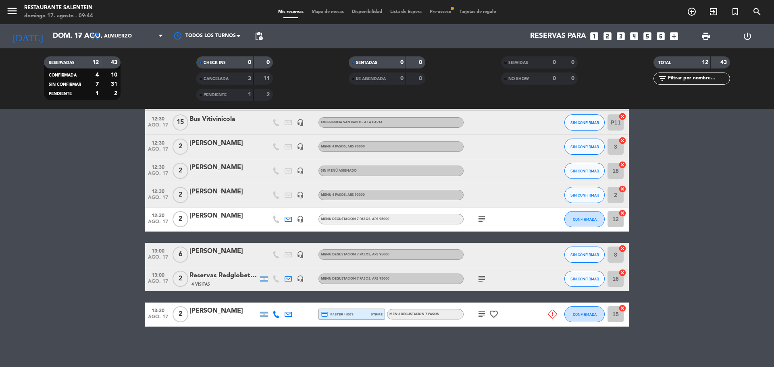
click at [550, 312] on icon at bounding box center [552, 314] width 9 height 9
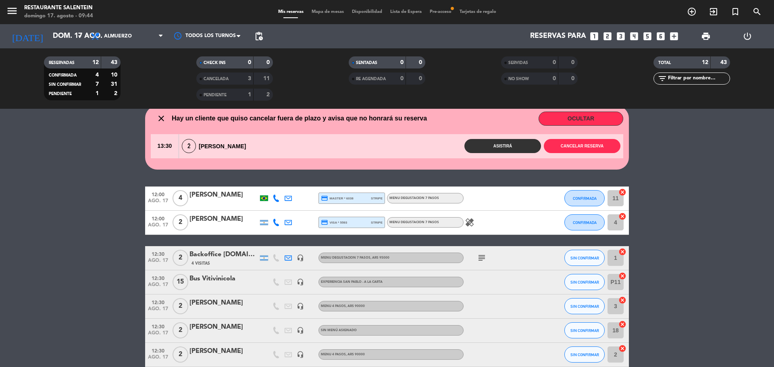
scroll to position [27, 0]
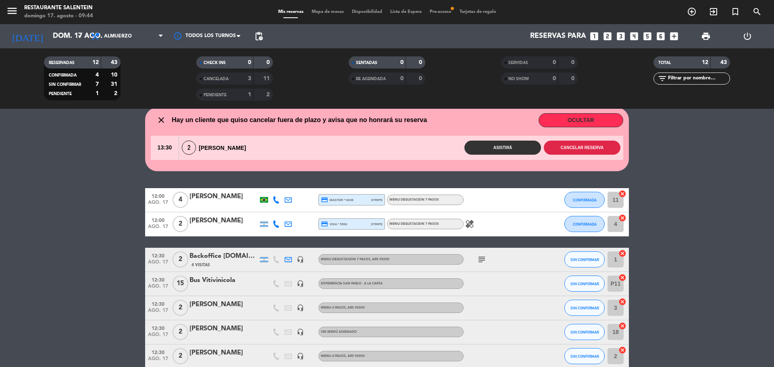
click at [588, 147] on button "Cancelar reserva" at bounding box center [582, 148] width 77 height 14
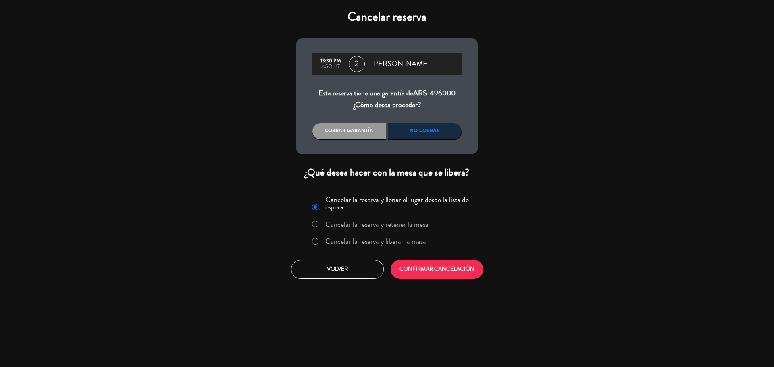
click at [363, 238] on label "Cancelar la reserva y liberar la mesa" at bounding box center [375, 241] width 101 height 7
click at [350, 136] on div "Cobrar garantía" at bounding box center [349, 131] width 74 height 16
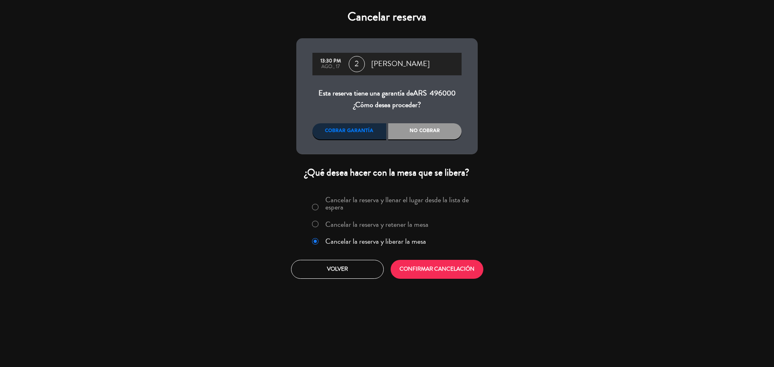
click at [358, 134] on div "Cobrar garantía" at bounding box center [349, 131] width 74 height 16
click at [449, 273] on button "CONFIRMAR CANCELACIÓN" at bounding box center [436, 269] width 93 height 19
click at [360, 274] on button "Volver" at bounding box center [337, 269] width 93 height 19
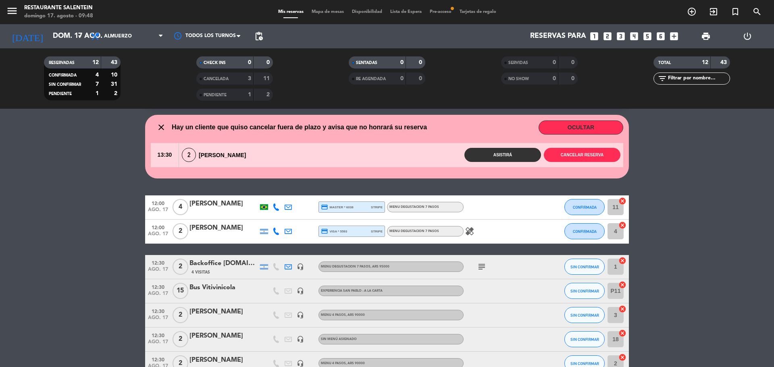
scroll to position [0, 0]
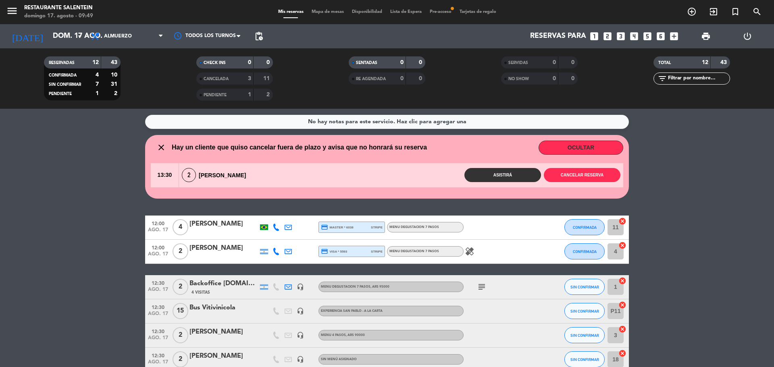
click at [442, 10] on span "Pre-acceso fiber_manual_record" at bounding box center [441, 12] width 30 height 4
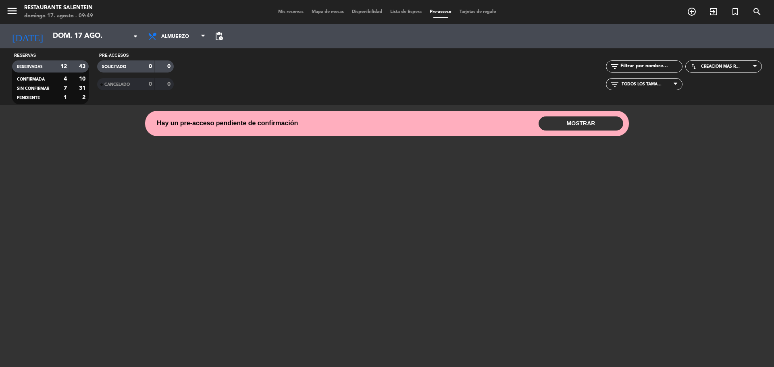
click at [573, 120] on button "MOSTRAR" at bounding box center [580, 123] width 85 height 14
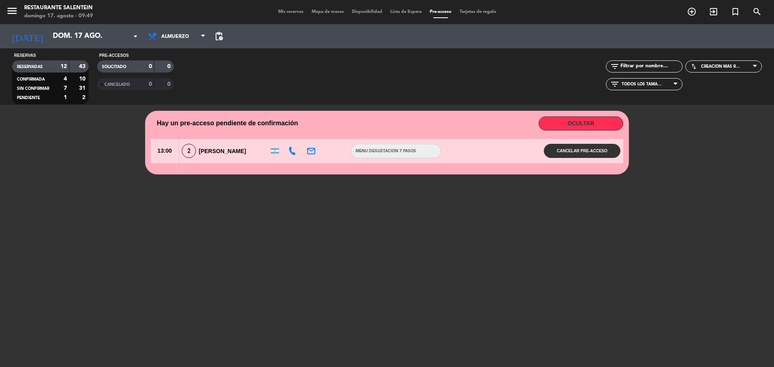
click at [246, 152] on span "[PERSON_NAME]" at bounding box center [222, 151] width 47 height 6
click at [340, 149] on div at bounding box center [341, 151] width 14 height 24
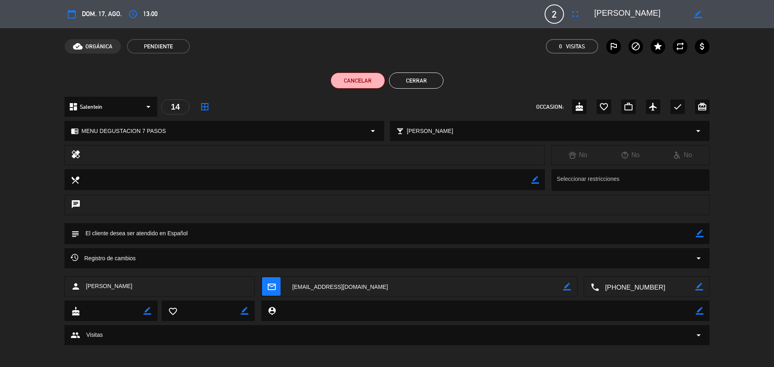
scroll to position [2, 0]
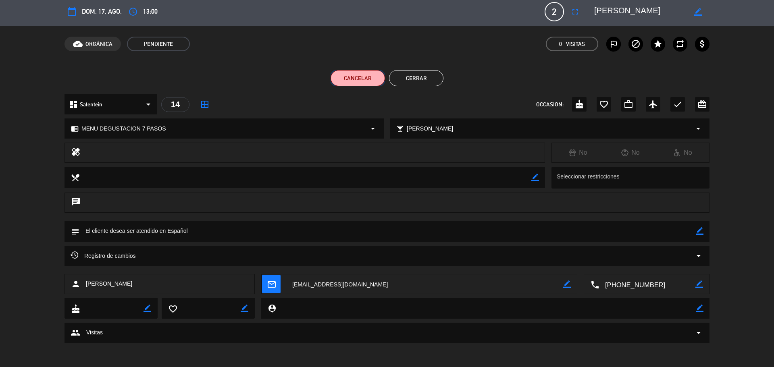
click at [361, 79] on button "Cancelar" at bounding box center [357, 78] width 54 height 16
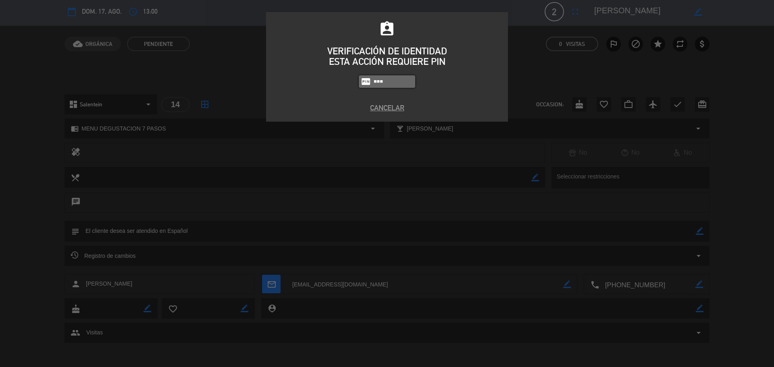
type input "3050"
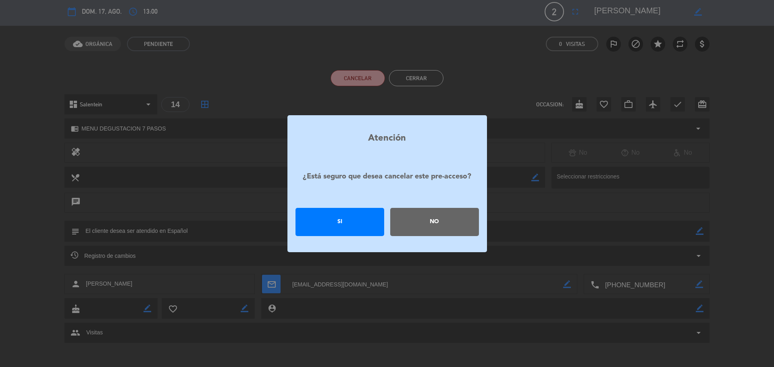
click at [369, 222] on div "Si" at bounding box center [339, 222] width 89 height 28
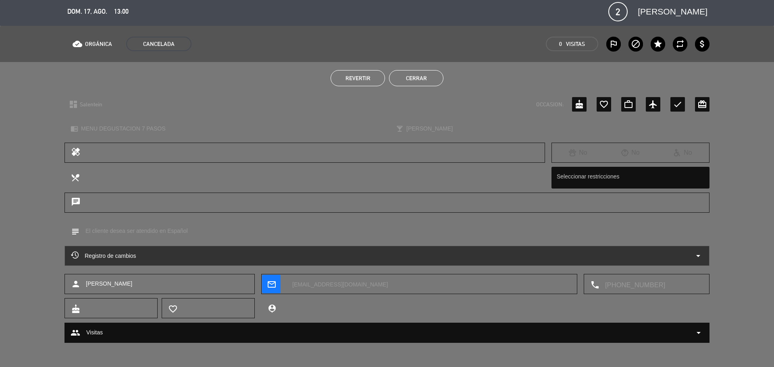
click at [436, 75] on button "Cerrar" at bounding box center [416, 78] width 54 height 16
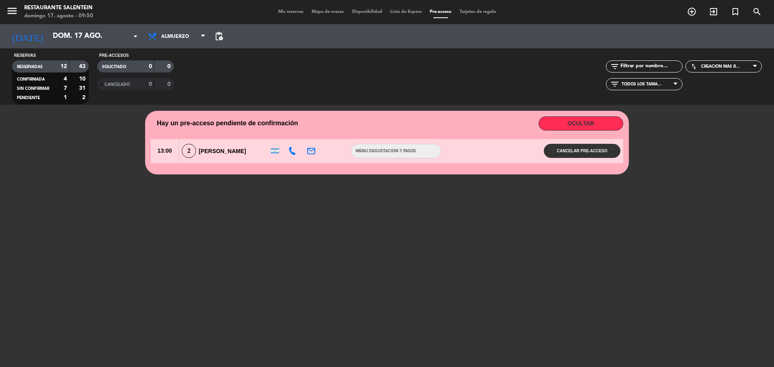
click at [291, 7] on div "menu Restaurante Salentein [DATE] 17. agosto - 09:50 Mis reservas Mapa de mesas…" at bounding box center [387, 12] width 774 height 24
click at [289, 9] on div "Mis reservas Mapa de mesas Disponibilidad Lista de Espera Pre-acceso Tarjetas d…" at bounding box center [387, 11] width 226 height 7
click at [289, 12] on span "Mis reservas" at bounding box center [290, 12] width 33 height 4
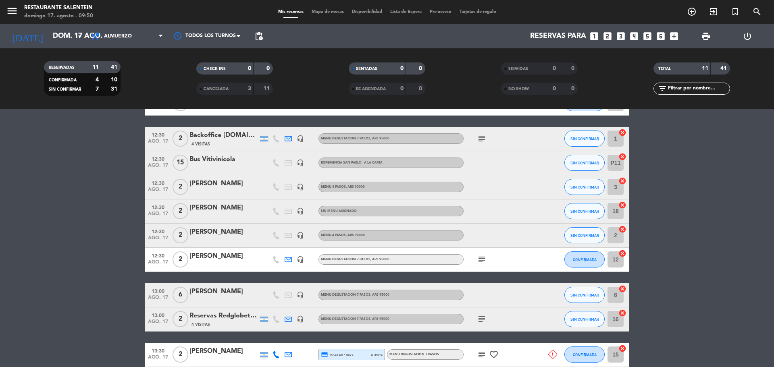
scroll to position [150, 0]
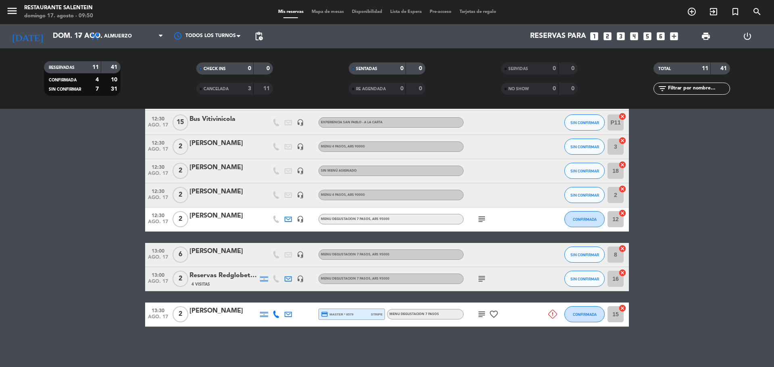
click at [620, 307] on icon "cancel" at bounding box center [622, 308] width 8 height 8
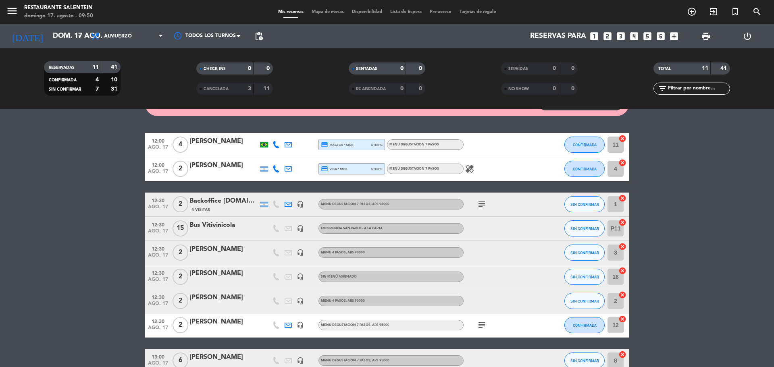
scroll to position [0, 0]
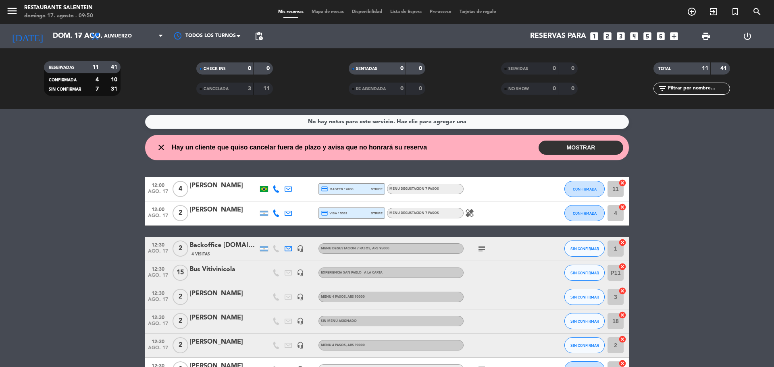
click at [326, 13] on span "Mapa de mesas" at bounding box center [327, 12] width 40 height 4
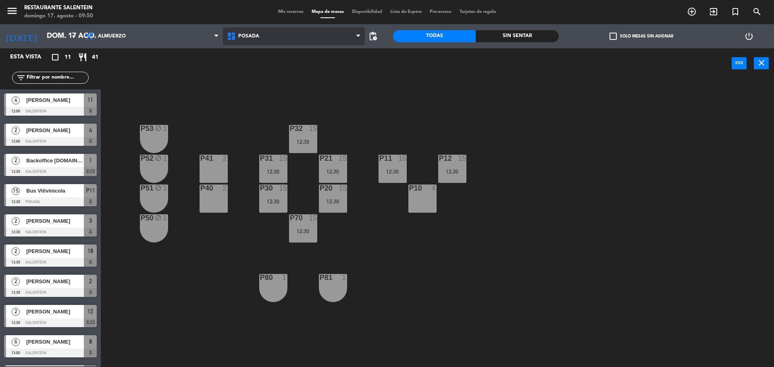
click at [242, 36] on span "Posada" at bounding box center [248, 36] width 21 height 6
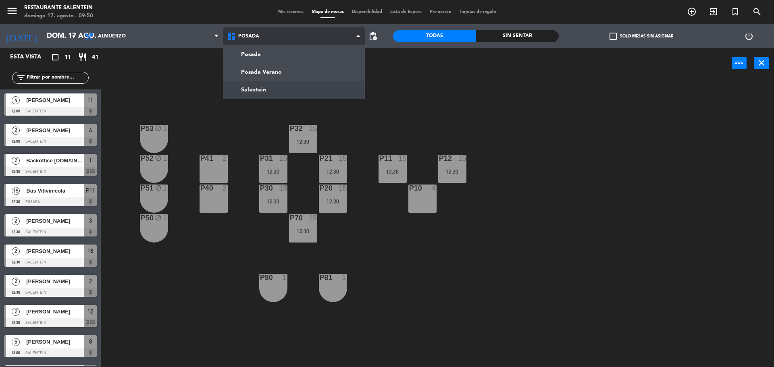
click at [255, 84] on ng-component "menu Restaurante Salentein [DATE] 17. agosto - 09:50 Mis reservas Mapa de mesas…" at bounding box center [387, 184] width 774 height 369
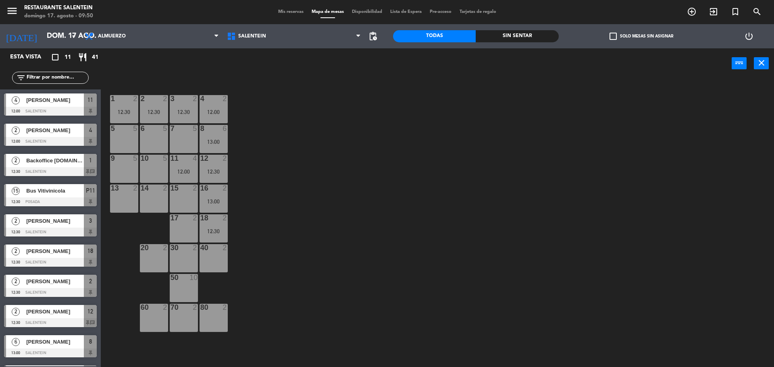
click at [297, 15] on div "Mis reservas Mapa de mesas Disponibilidad Lista de Espera Pre-acceso Tarjetas d…" at bounding box center [387, 11] width 226 height 7
click at [295, 12] on span "Mis reservas" at bounding box center [290, 12] width 33 height 4
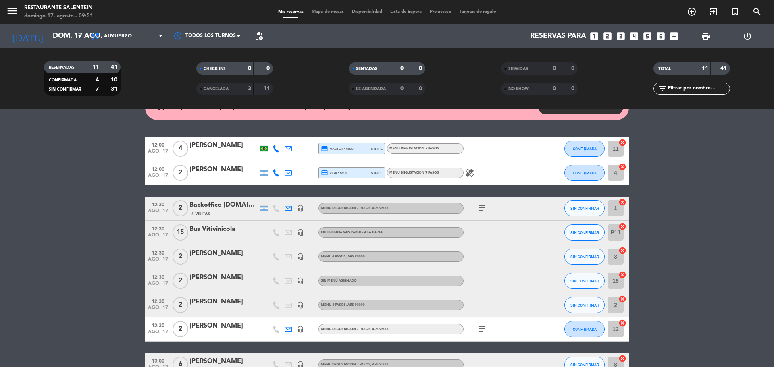
scroll to position [150, 0]
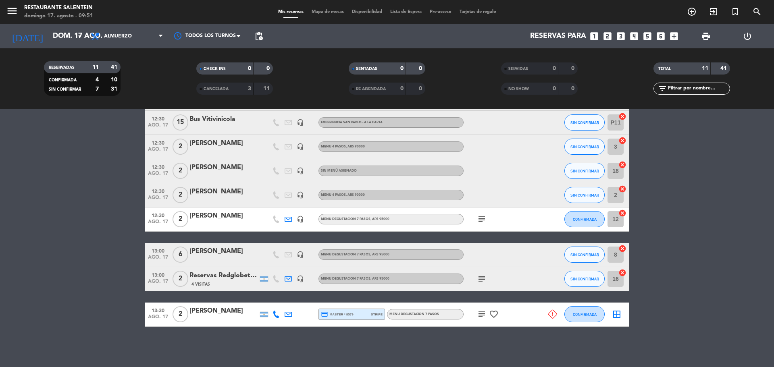
click at [205, 311] on div "[PERSON_NAME]" at bounding box center [223, 311] width 69 height 10
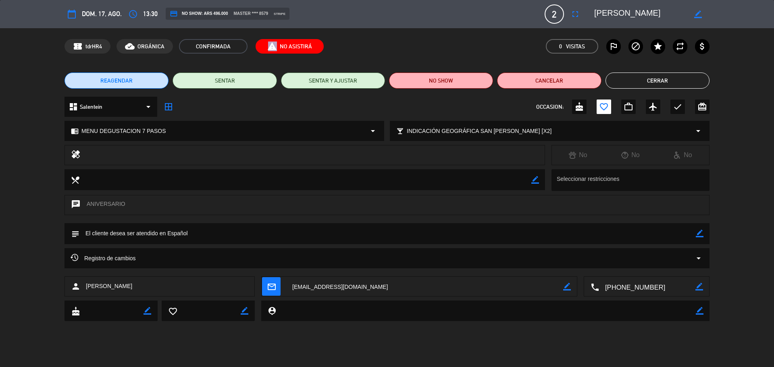
drag, startPoint x: 265, startPoint y: 46, endPoint x: 309, endPoint y: 48, distance: 44.0
click at [309, 48] on span "report_problem No Asistirá" at bounding box center [289, 46] width 68 height 15
click at [308, 44] on span "report_problem No Asistirá" at bounding box center [289, 46] width 68 height 15
click at [307, 187] on textarea at bounding box center [305, 179] width 452 height 21
click at [646, 79] on button "Cerrar" at bounding box center [657, 81] width 104 height 16
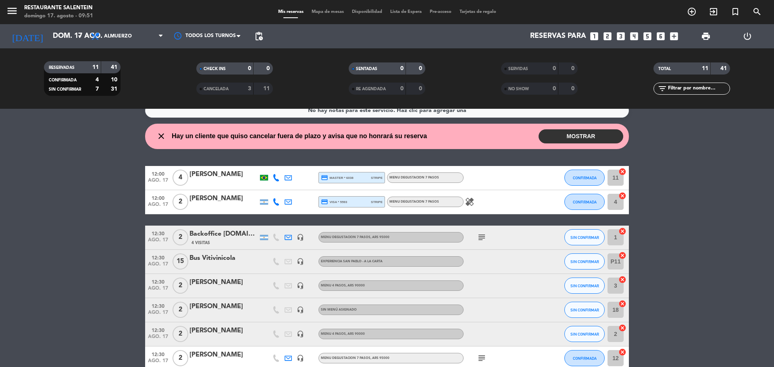
scroll to position [0, 0]
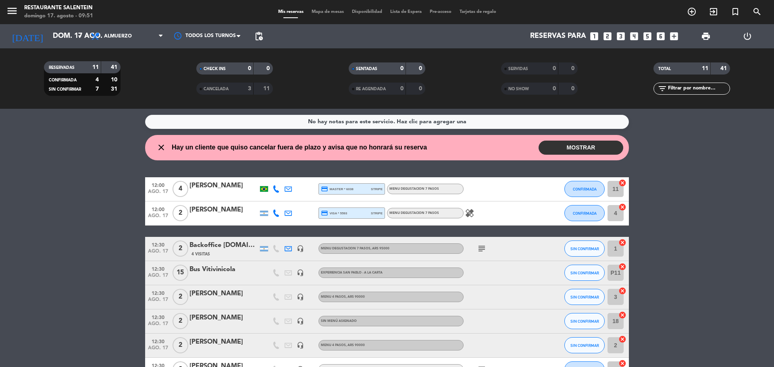
click at [220, 185] on div "[PERSON_NAME]" at bounding box center [223, 186] width 69 height 10
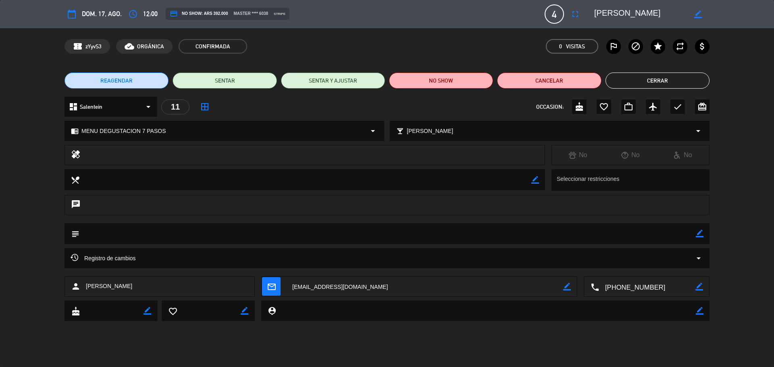
click at [112, 284] on span "[PERSON_NAME]" at bounding box center [109, 286] width 46 height 9
copy span "[PERSON_NAME]"
drag, startPoint x: 659, startPoint y: 287, endPoint x: 610, endPoint y: 291, distance: 49.3
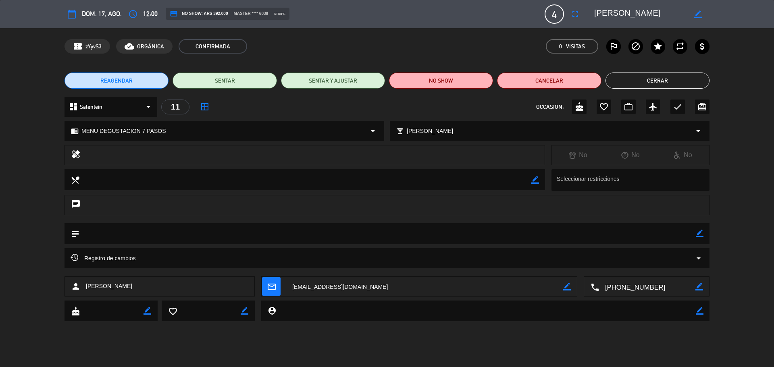
click at [610, 291] on textarea at bounding box center [647, 287] width 96 height 20
click at [660, 78] on button "Cerrar" at bounding box center [657, 81] width 104 height 16
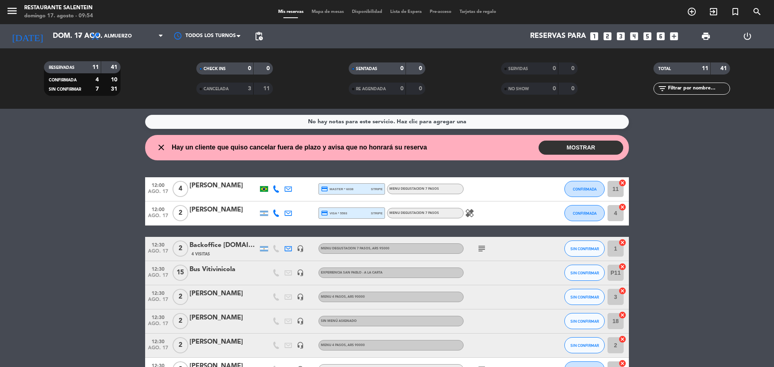
click at [223, 207] on div "[PERSON_NAME]" at bounding box center [223, 210] width 69 height 10
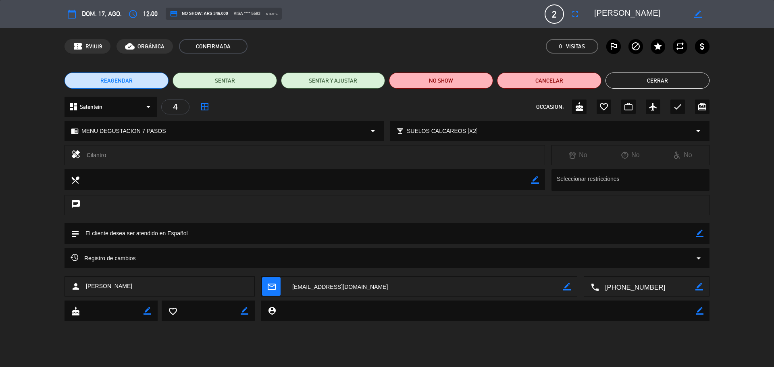
click at [109, 287] on span "[PERSON_NAME]" at bounding box center [109, 286] width 46 height 9
copy span "[PERSON_NAME]"
drag, startPoint x: 661, startPoint y: 288, endPoint x: 617, endPoint y: 293, distance: 44.6
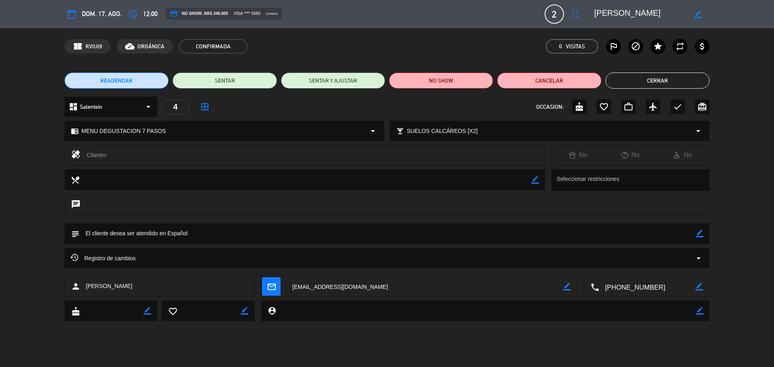
click at [617, 293] on textarea at bounding box center [647, 287] width 96 height 20
click at [646, 266] on span "Click para copiar" at bounding box center [637, 267] width 42 height 8
drag, startPoint x: 657, startPoint y: 286, endPoint x: 617, endPoint y: 286, distance: 39.9
click at [617, 286] on textarea at bounding box center [647, 287] width 96 height 20
click at [642, 267] on span "Click para copiar" at bounding box center [637, 267] width 42 height 8
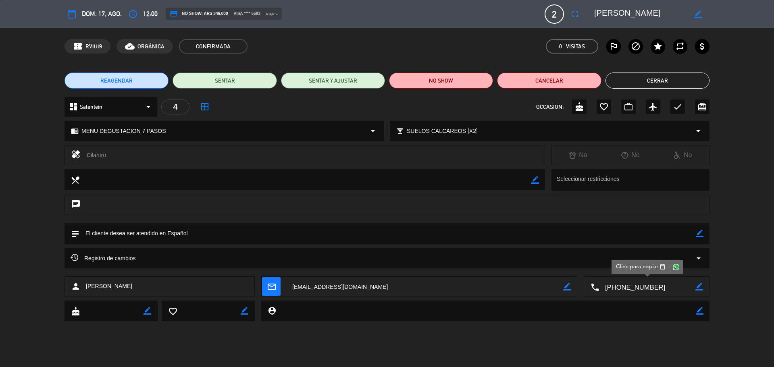
click at [675, 85] on button "Cerrar" at bounding box center [657, 81] width 104 height 16
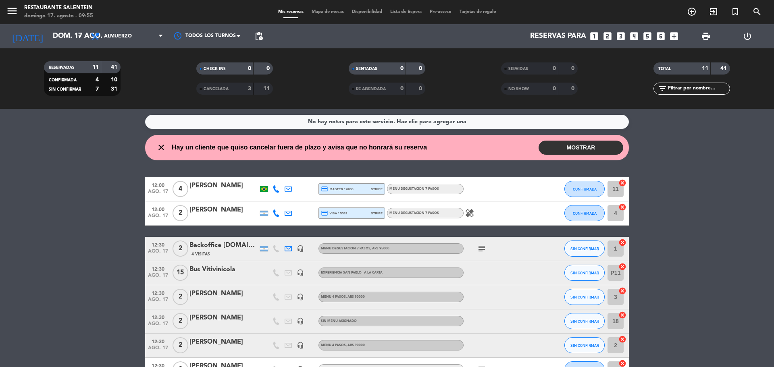
click at [222, 250] on div "Backoffice [DOMAIN_NAME]" at bounding box center [223, 245] width 69 height 10
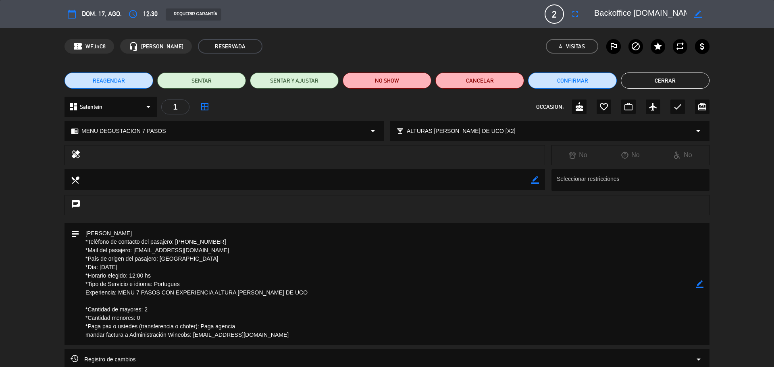
drag, startPoint x: 85, startPoint y: 233, endPoint x: 124, endPoint y: 235, distance: 38.4
click at [124, 235] on textarea at bounding box center [387, 284] width 616 height 122
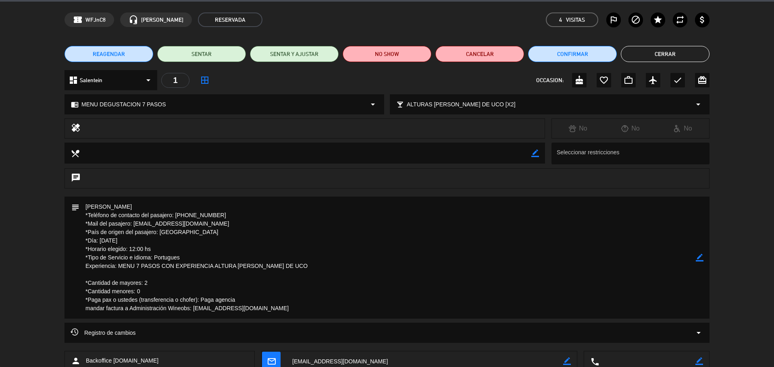
scroll to position [40, 0]
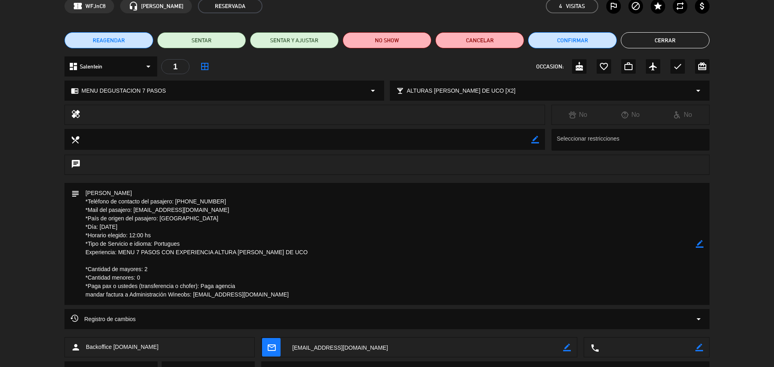
drag, startPoint x: 201, startPoint y: 285, endPoint x: 234, endPoint y: 285, distance: 33.0
click at [234, 285] on textarea at bounding box center [387, 244] width 616 height 122
click at [673, 38] on button "Cerrar" at bounding box center [665, 40] width 89 height 16
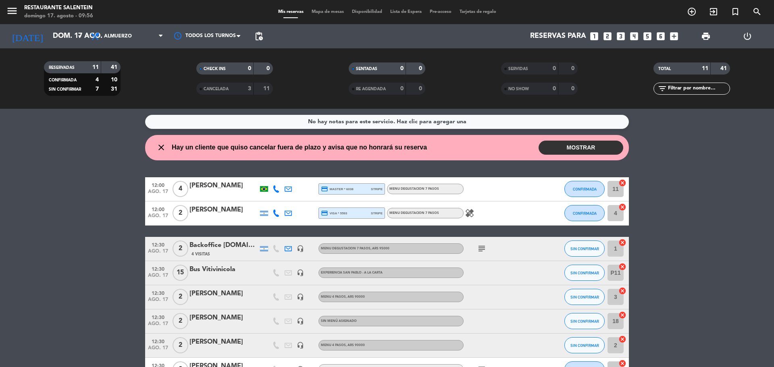
click at [218, 293] on div "[PERSON_NAME]" at bounding box center [223, 294] width 69 height 10
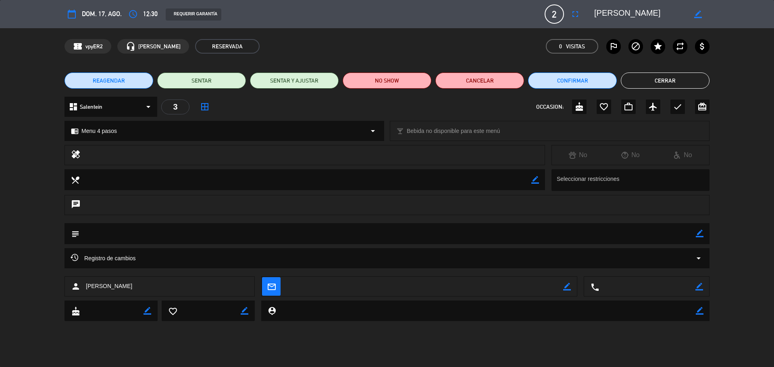
click at [119, 285] on span "[PERSON_NAME]" at bounding box center [109, 286] width 46 height 9
copy span "[PERSON_NAME]"
click at [655, 81] on button "Cerrar" at bounding box center [665, 81] width 89 height 16
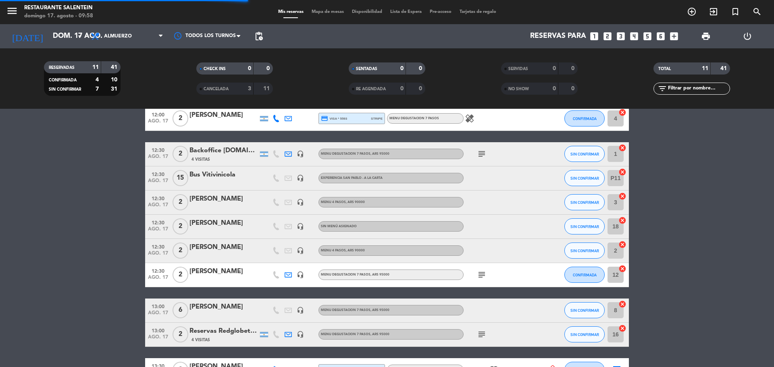
scroll to position [121, 0]
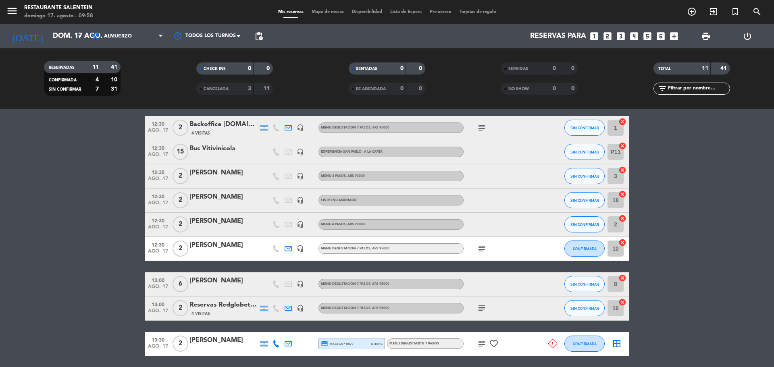
click at [221, 88] on span "CANCELADA" at bounding box center [215, 89] width 25 height 4
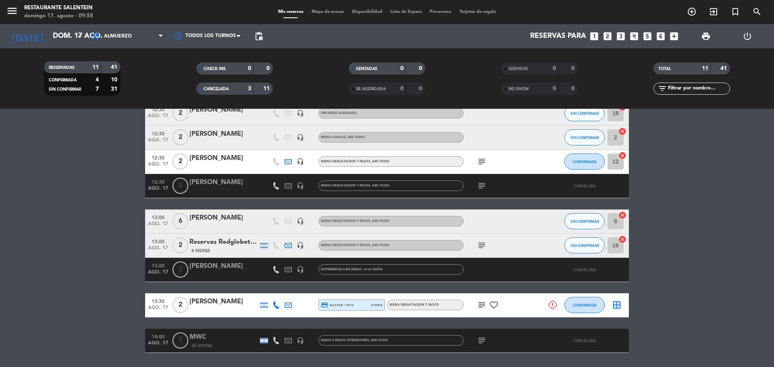
scroll to position [194, 0]
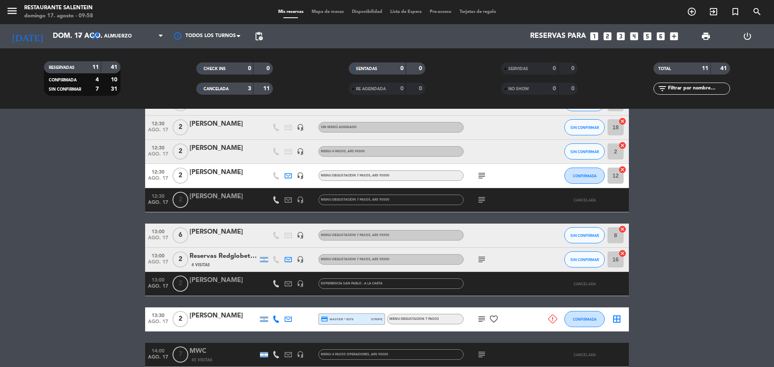
click at [218, 194] on div "[PERSON_NAME]" at bounding box center [223, 196] width 69 height 10
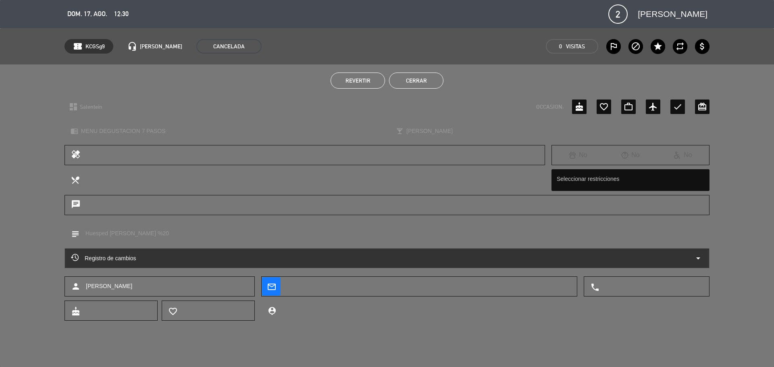
click at [364, 79] on span "Revertir" at bounding box center [357, 80] width 25 height 6
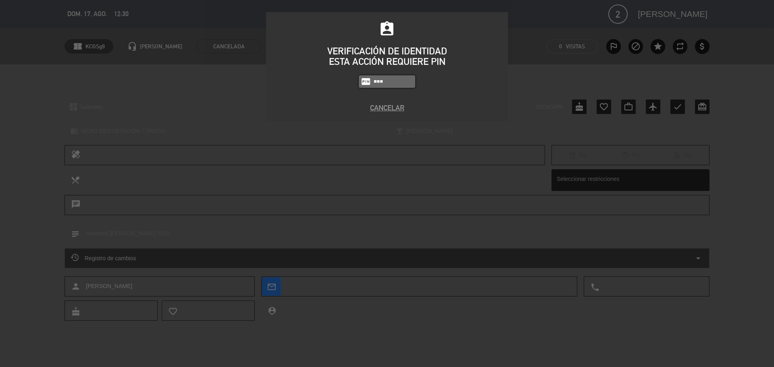
type input "3050"
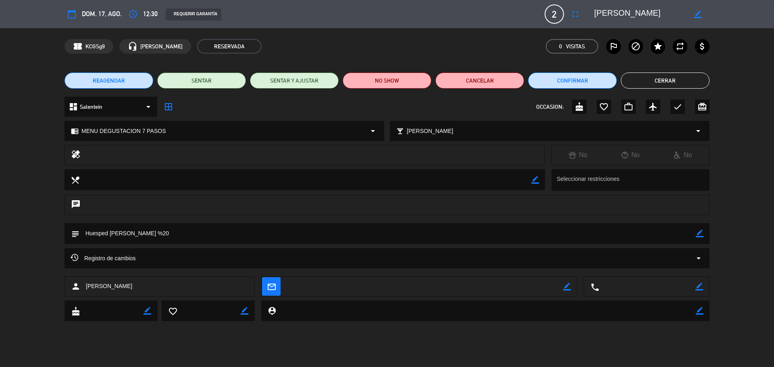
click at [7, 209] on div "chat" at bounding box center [387, 209] width 774 height 28
click at [120, 286] on span "[PERSON_NAME]" at bounding box center [109, 286] width 46 height 9
copy span "[PERSON_NAME]"
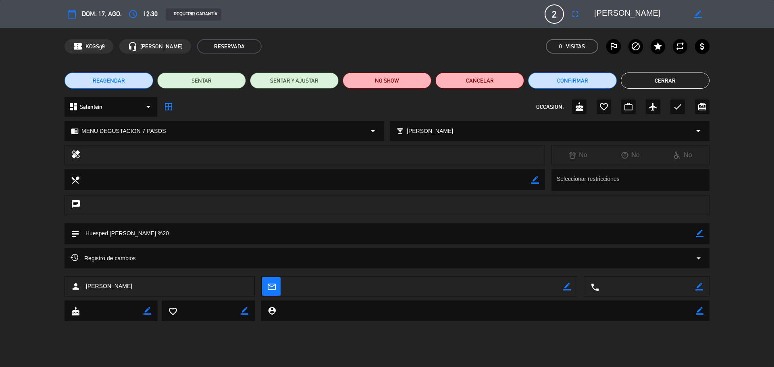
click at [169, 104] on icon "border_all" at bounding box center [169, 107] width 10 height 10
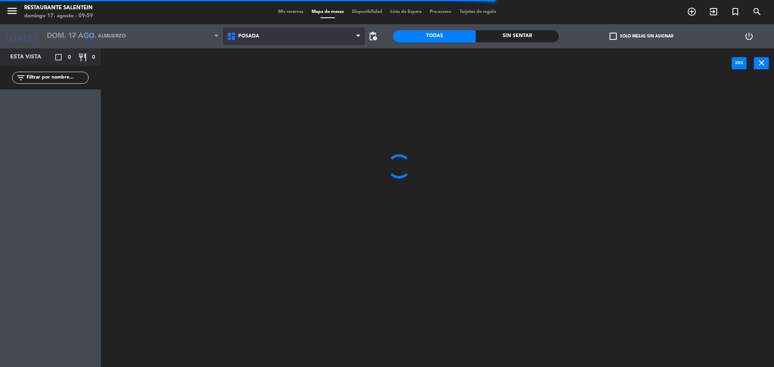
click at [288, 39] on span "Posada" at bounding box center [294, 36] width 142 height 18
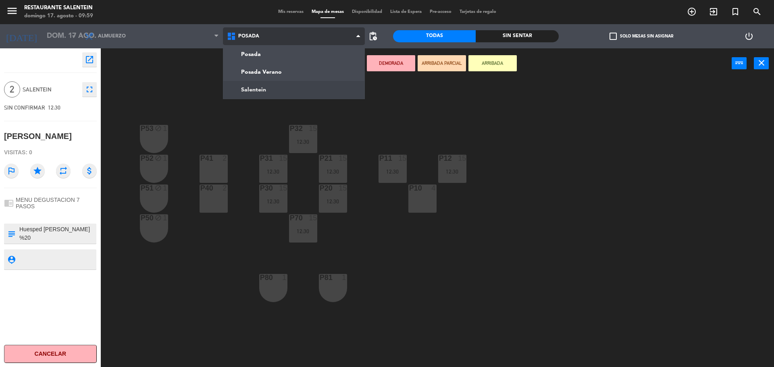
click at [279, 84] on ng-component "menu Restaurante Salentein [DATE] 17. agosto - 09:59 Mis reservas Mapa de mesas…" at bounding box center [387, 184] width 774 height 369
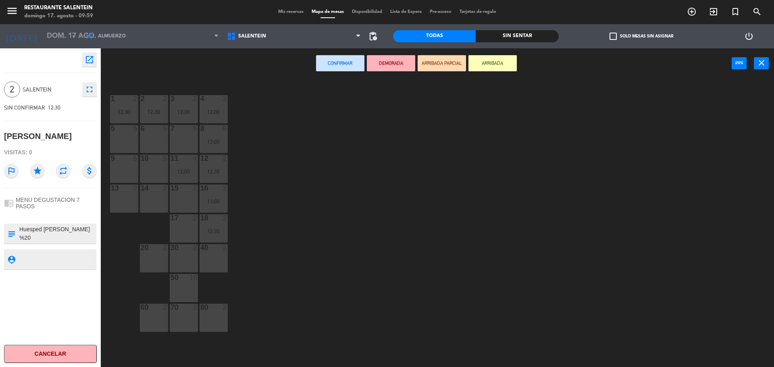
click at [185, 195] on div "15 2" at bounding box center [184, 199] width 28 height 28
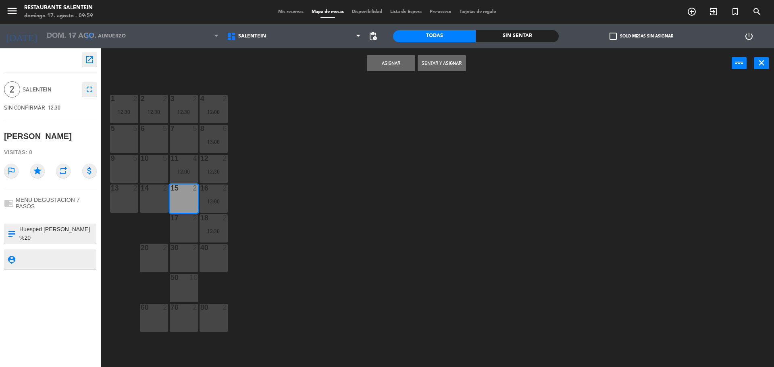
click at [392, 64] on button "Asignar" at bounding box center [391, 63] width 48 height 16
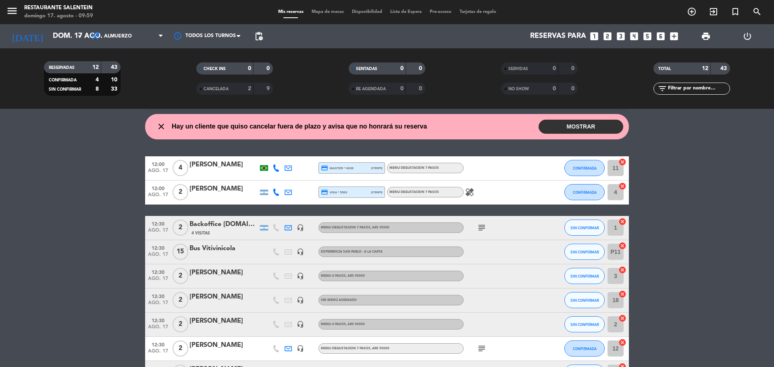
scroll to position [81, 0]
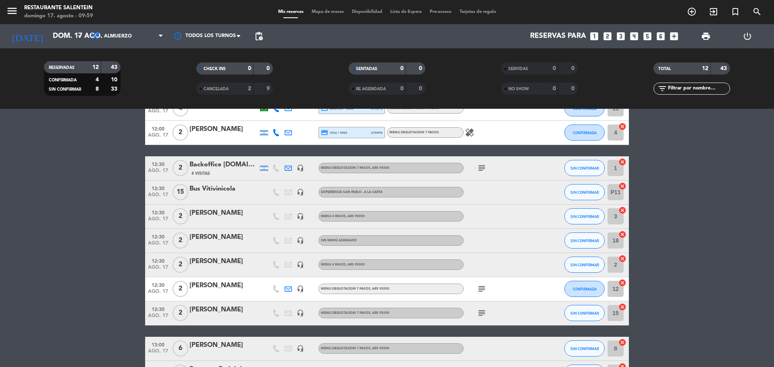
click at [226, 313] on div "[PERSON_NAME]" at bounding box center [223, 310] width 69 height 10
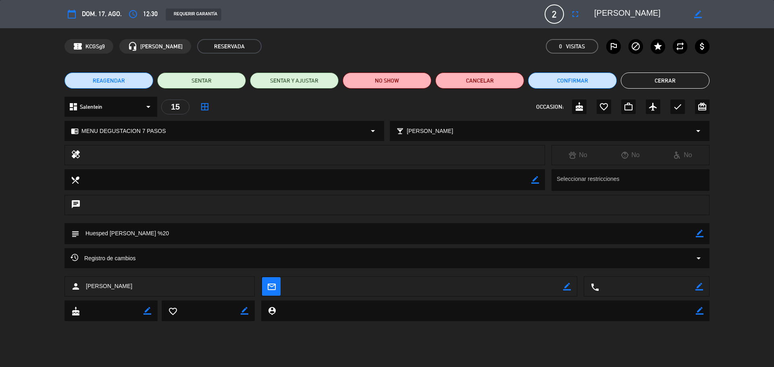
click at [660, 79] on button "Cerrar" at bounding box center [665, 81] width 89 height 16
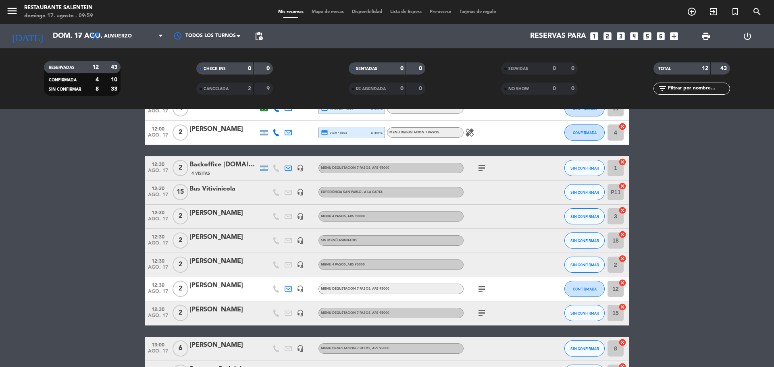
click at [223, 239] on div "[PERSON_NAME]" at bounding box center [223, 237] width 69 height 10
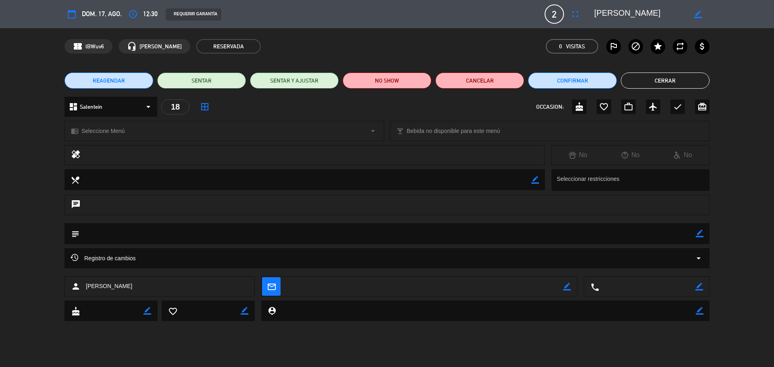
click at [103, 287] on span "[PERSON_NAME]" at bounding box center [109, 286] width 46 height 9
copy span "[PERSON_NAME]"
click at [671, 81] on button "Cerrar" at bounding box center [665, 81] width 89 height 16
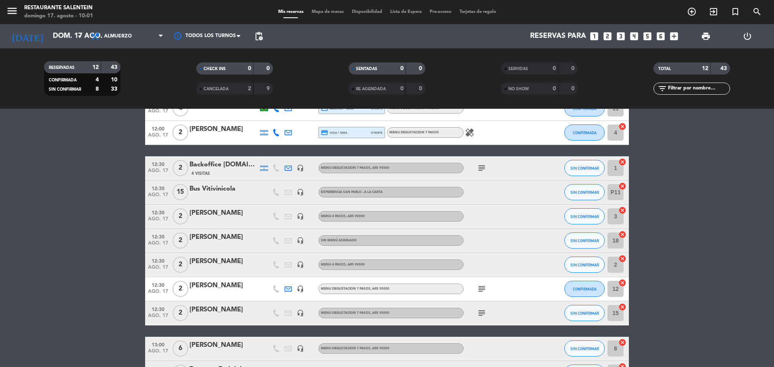
click at [228, 261] on div "[PERSON_NAME]" at bounding box center [223, 261] width 69 height 10
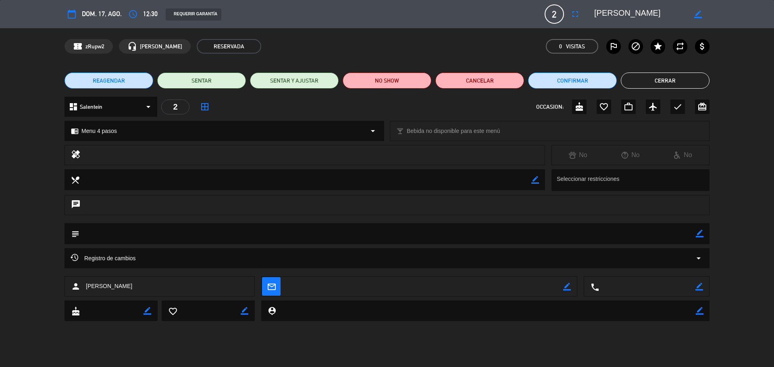
click at [100, 284] on span "[PERSON_NAME]" at bounding box center [109, 286] width 46 height 9
copy span "[PERSON_NAME]"
click at [147, 255] on div "Registro de cambios arrow_drop_down" at bounding box center [387, 258] width 633 height 10
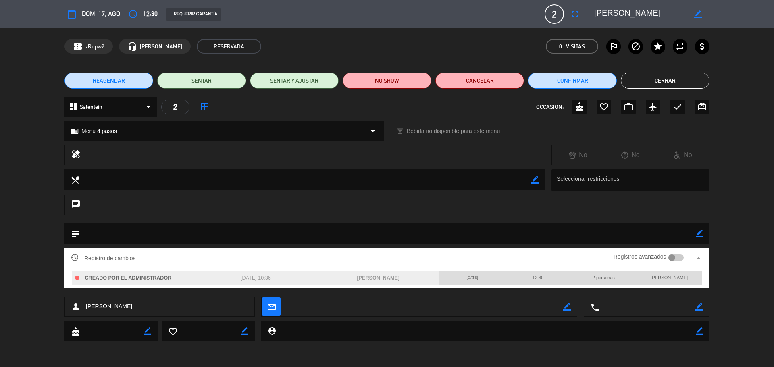
click at [148, 255] on div "Registro de cambios Registros avanzados arrow_drop_up" at bounding box center [387, 258] width 633 height 12
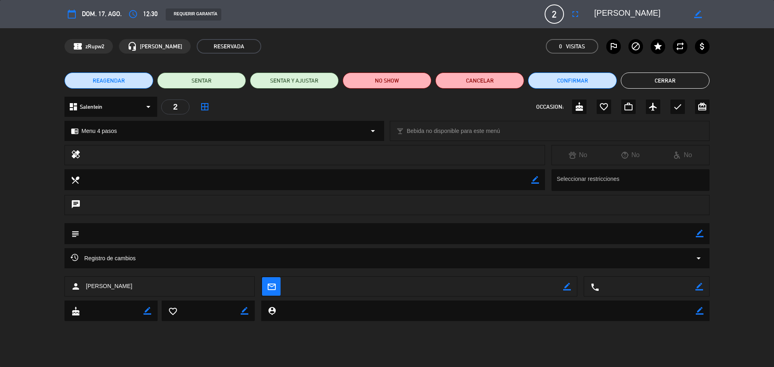
click at [679, 75] on button "Cerrar" at bounding box center [665, 81] width 89 height 16
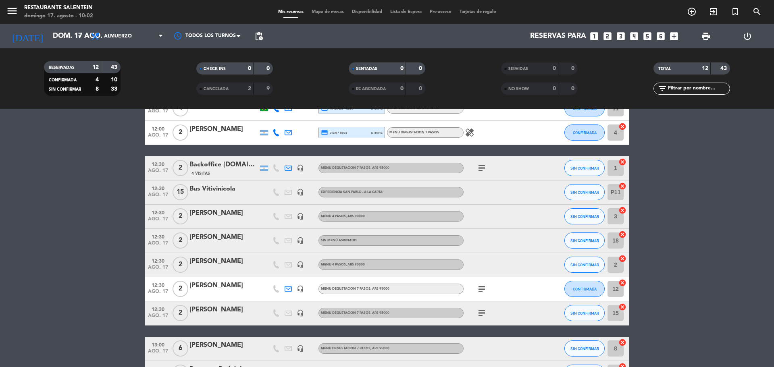
click at [231, 284] on div "[PERSON_NAME]" at bounding box center [223, 285] width 69 height 10
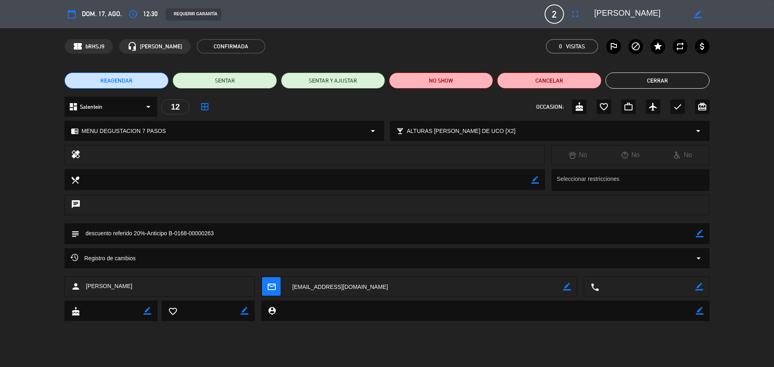
click at [114, 283] on span "[PERSON_NAME]" at bounding box center [109, 286] width 46 height 9
copy span "[PERSON_NAME]"
drag, startPoint x: 216, startPoint y: 232, endPoint x: 86, endPoint y: 230, distance: 130.2
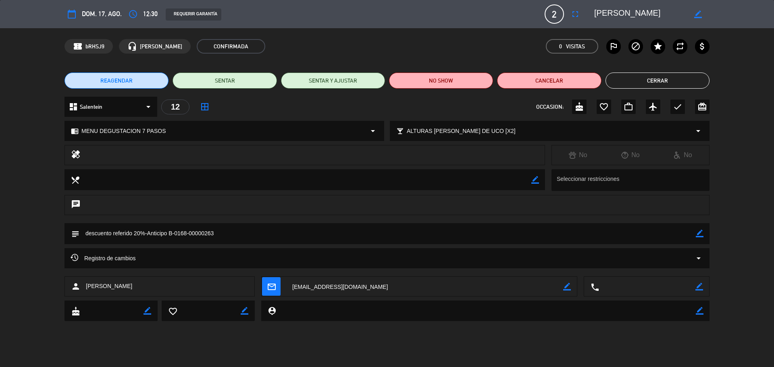
click at [86, 230] on textarea at bounding box center [387, 233] width 616 height 21
click at [637, 80] on button "Cerrar" at bounding box center [657, 81] width 104 height 16
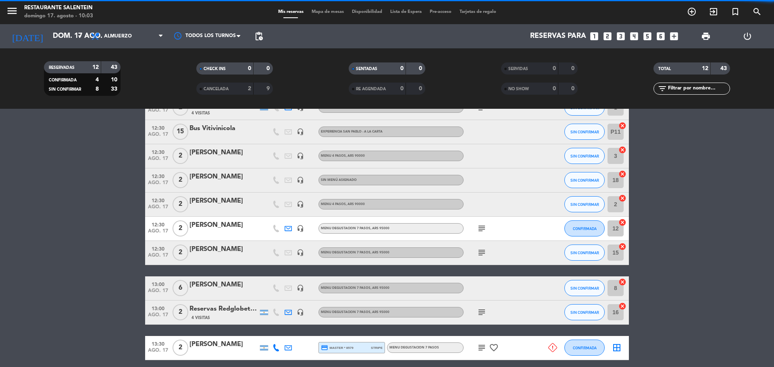
scroll to position [161, 0]
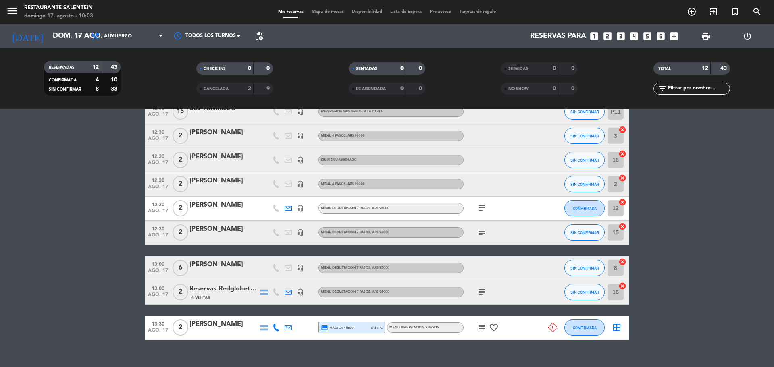
click at [225, 261] on div "[PERSON_NAME]" at bounding box center [223, 264] width 69 height 10
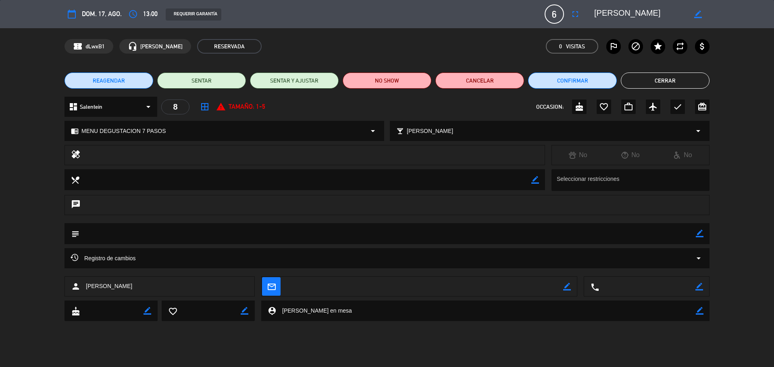
click at [127, 286] on span "[PERSON_NAME]" at bounding box center [109, 286] width 46 height 9
copy span "[PERSON_NAME]"
click at [660, 78] on button "Cerrar" at bounding box center [665, 81] width 89 height 16
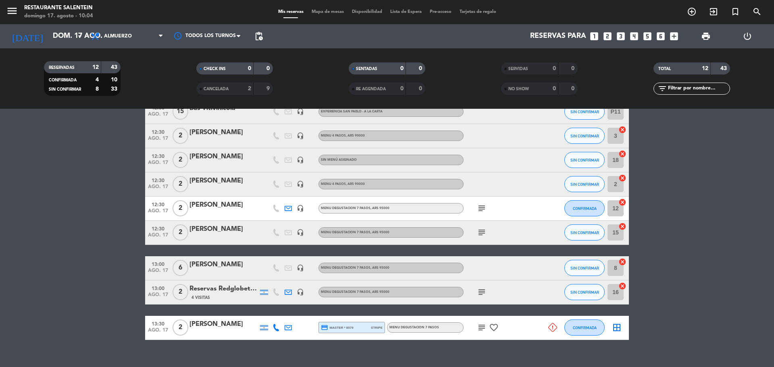
click at [228, 294] on div "4 Visitas" at bounding box center [223, 297] width 69 height 7
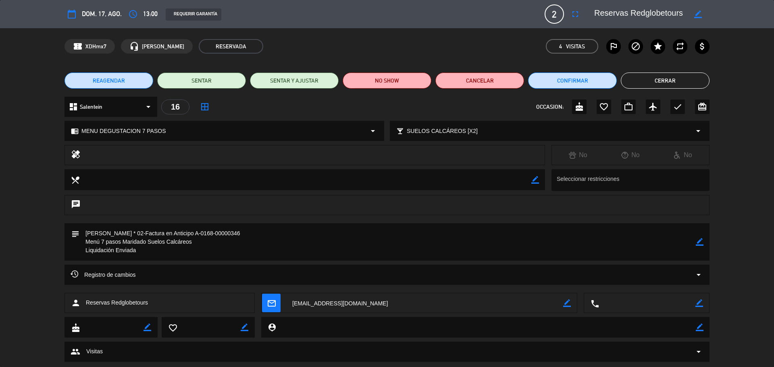
drag, startPoint x: 121, startPoint y: 233, endPoint x: 86, endPoint y: 231, distance: 35.5
click at [86, 231] on textarea at bounding box center [387, 241] width 616 height 37
drag, startPoint x: 227, startPoint y: 233, endPoint x: 135, endPoint y: 234, distance: 91.9
click at [135, 234] on textarea at bounding box center [387, 241] width 616 height 37
click at [216, 242] on textarea at bounding box center [387, 241] width 616 height 37
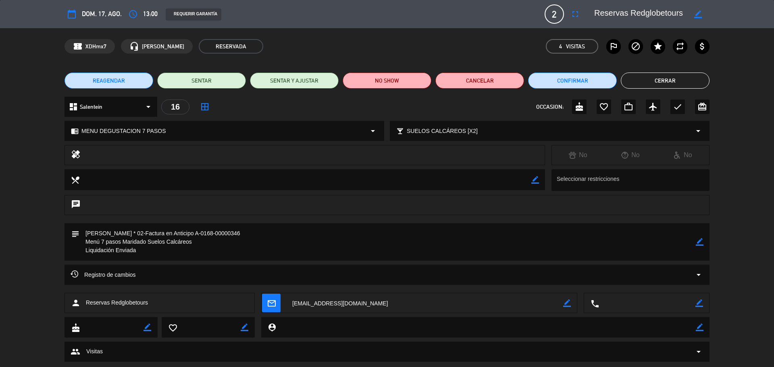
drag, startPoint x: 238, startPoint y: 231, endPoint x: 135, endPoint y: 232, distance: 102.4
click at [135, 232] on textarea at bounding box center [387, 241] width 616 height 37
drag, startPoint x: 149, startPoint y: 307, endPoint x: 112, endPoint y: 305, distance: 37.1
click at [112, 305] on div "person Reservas Redglobetours" at bounding box center [159, 303] width 190 height 20
click at [684, 83] on button "Cerrar" at bounding box center [665, 81] width 89 height 16
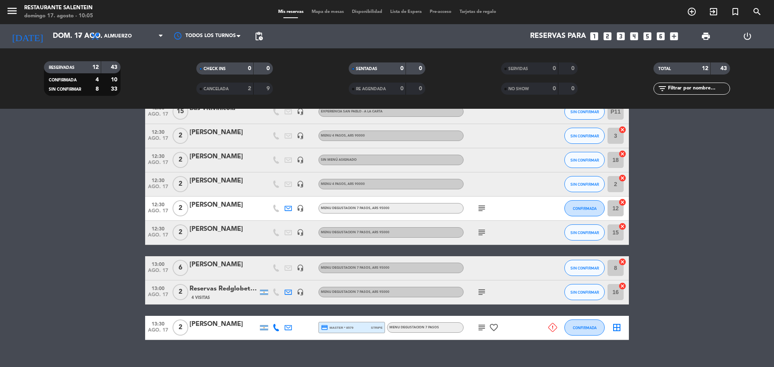
click at [223, 205] on div "[PERSON_NAME]" at bounding box center [223, 205] width 69 height 10
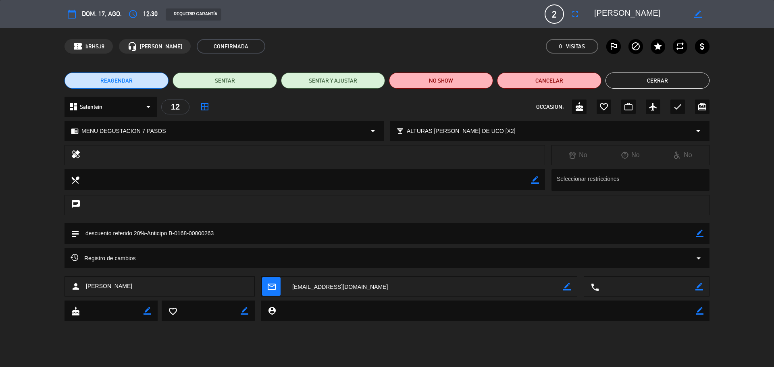
click at [633, 77] on button "Cerrar" at bounding box center [657, 81] width 104 height 16
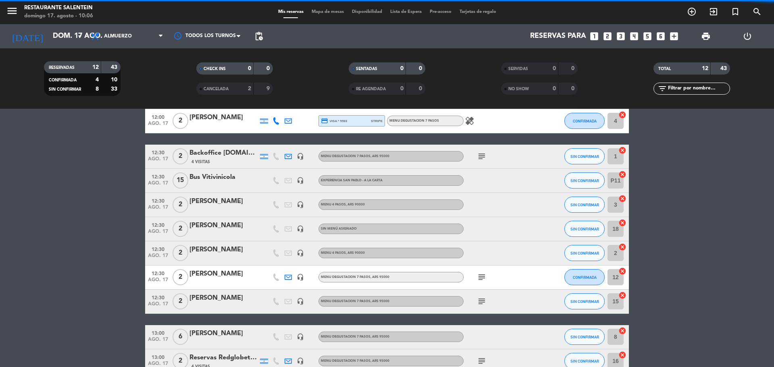
scroll to position [0, 0]
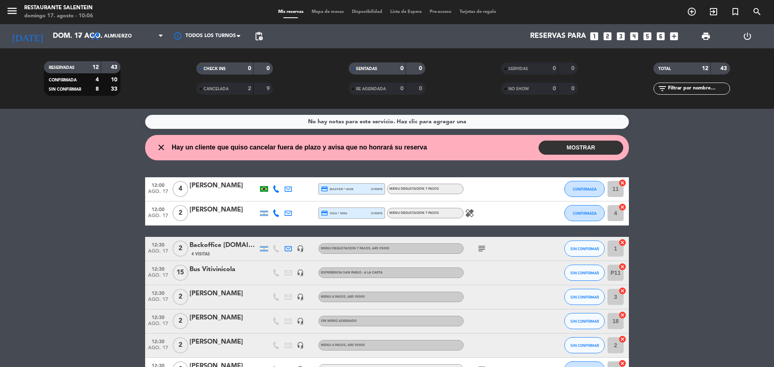
click at [226, 246] on div "Backoffice [DOMAIN_NAME]" at bounding box center [223, 245] width 69 height 10
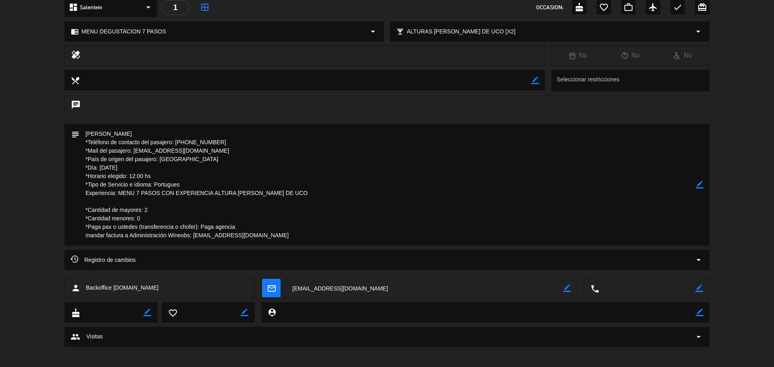
scroll to position [104, 0]
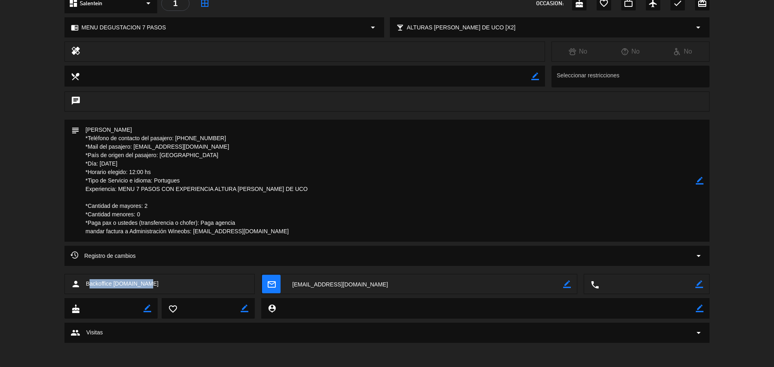
drag, startPoint x: 151, startPoint y: 286, endPoint x: 89, endPoint y: 284, distance: 61.7
click at [89, 284] on div "person Backoffice [DOMAIN_NAME]" at bounding box center [159, 284] width 190 height 20
click at [188, 277] on div "person Backoffice [DOMAIN_NAME]" at bounding box center [159, 284] width 190 height 20
drag, startPoint x: 86, startPoint y: 283, endPoint x: 156, endPoint y: 289, distance: 69.9
click at [156, 289] on div "person Backoffice [DOMAIN_NAME]" at bounding box center [159, 284] width 190 height 20
